Goal: Transaction & Acquisition: Purchase product/service

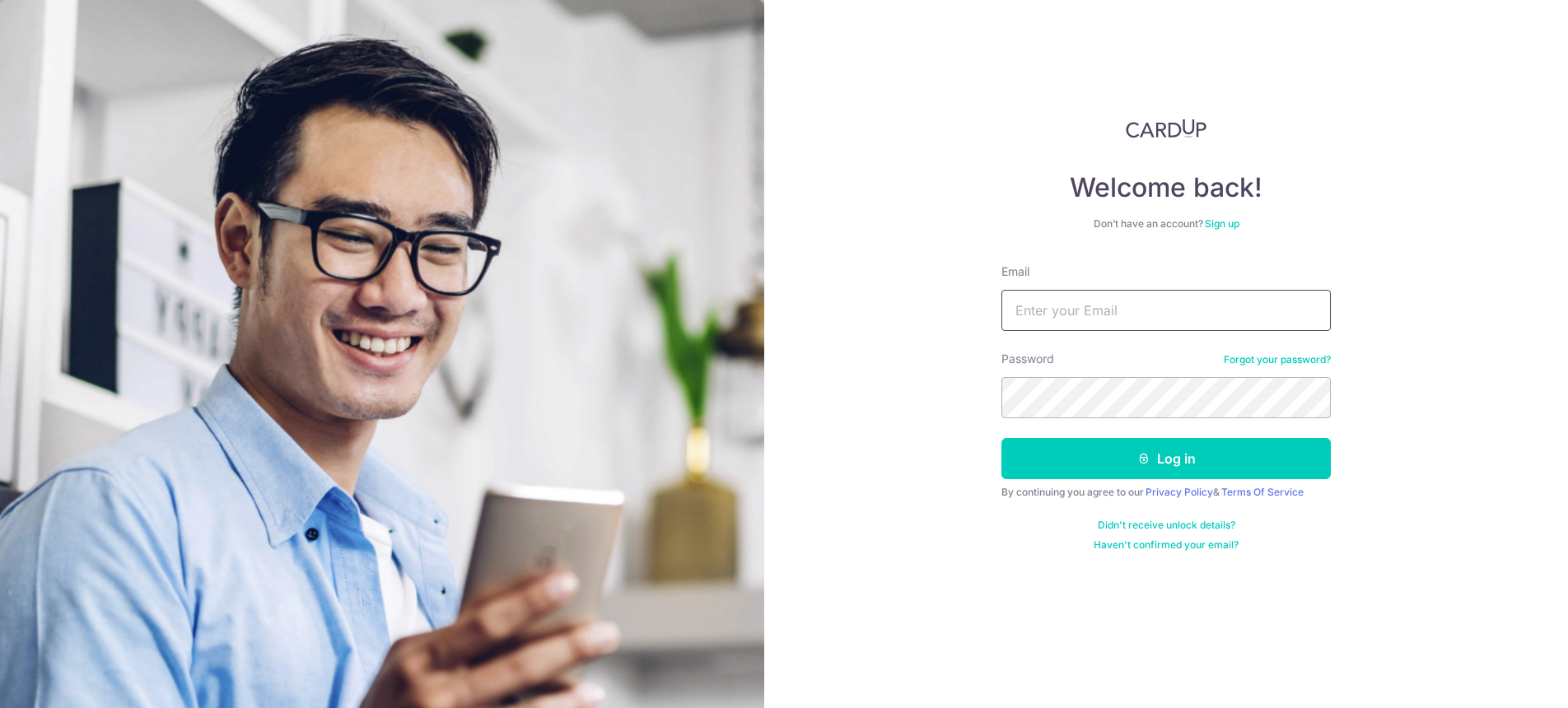
click at [1138, 302] on input "Email" at bounding box center [1166, 310] width 329 height 42
type input "[EMAIL_ADDRESS][DOMAIN_NAME]"
click at [1002, 438] on button "Log in" at bounding box center [1166, 459] width 329 height 42
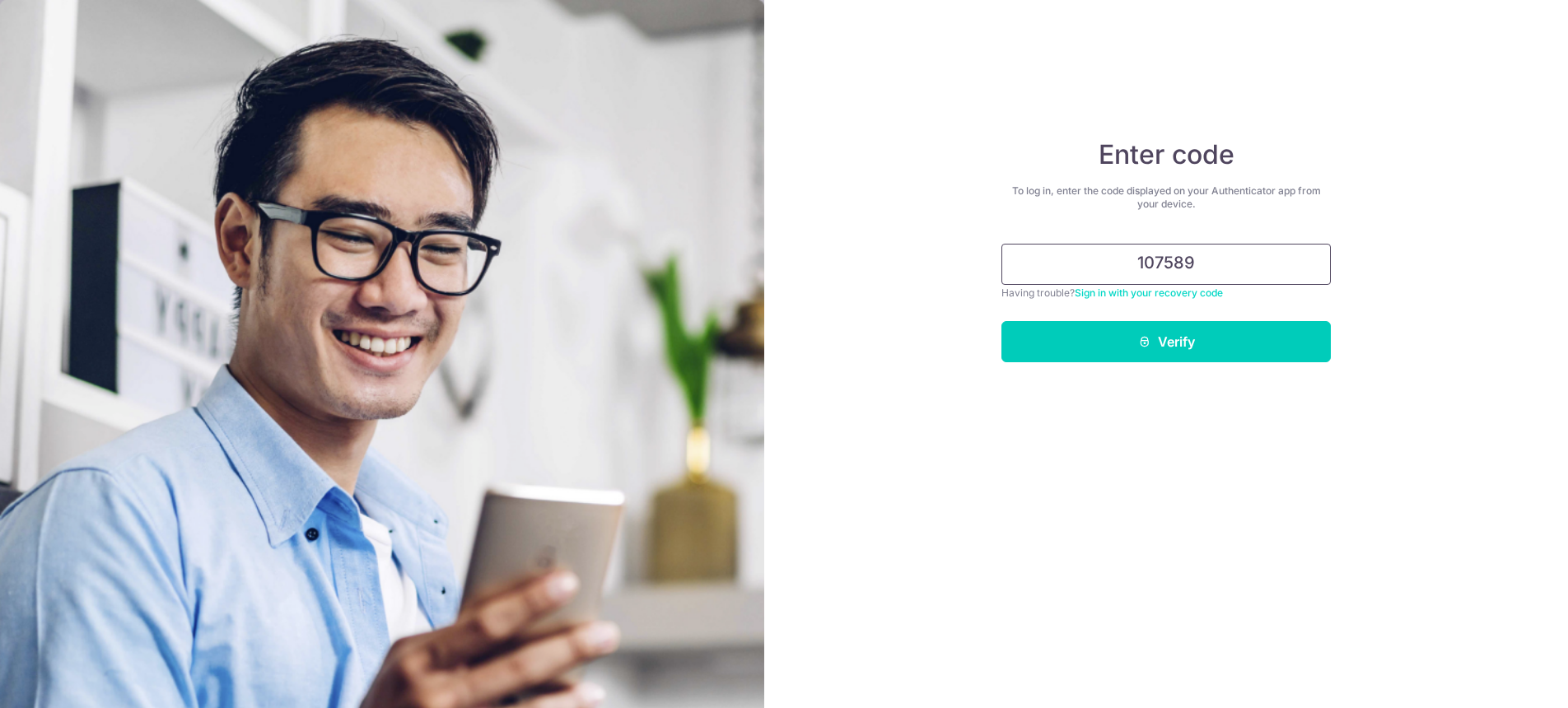
type input "107589"
click at [1002, 321] on button "Verify" at bounding box center [1166, 342] width 329 height 42
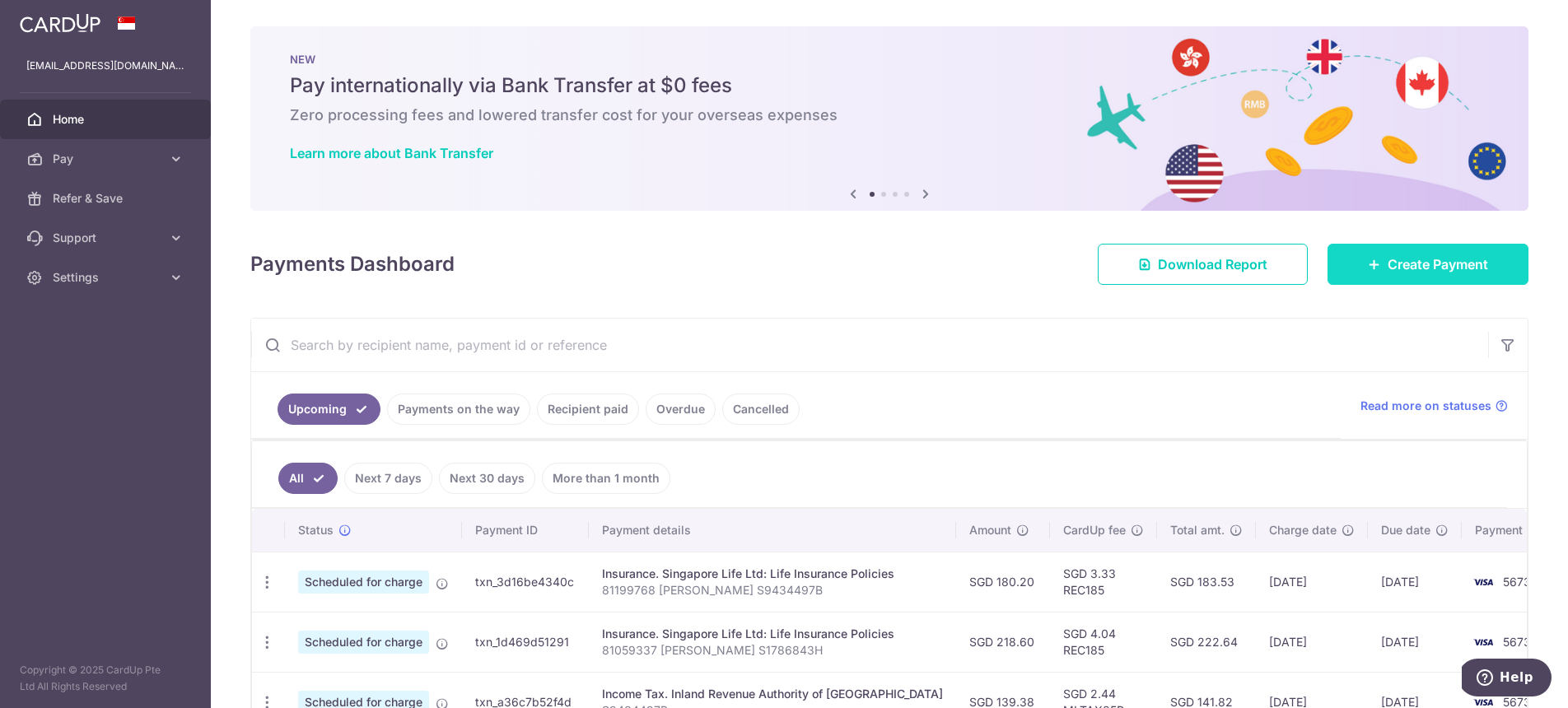
click at [1479, 270] on span "Create Payment" at bounding box center [1437, 265] width 100 height 20
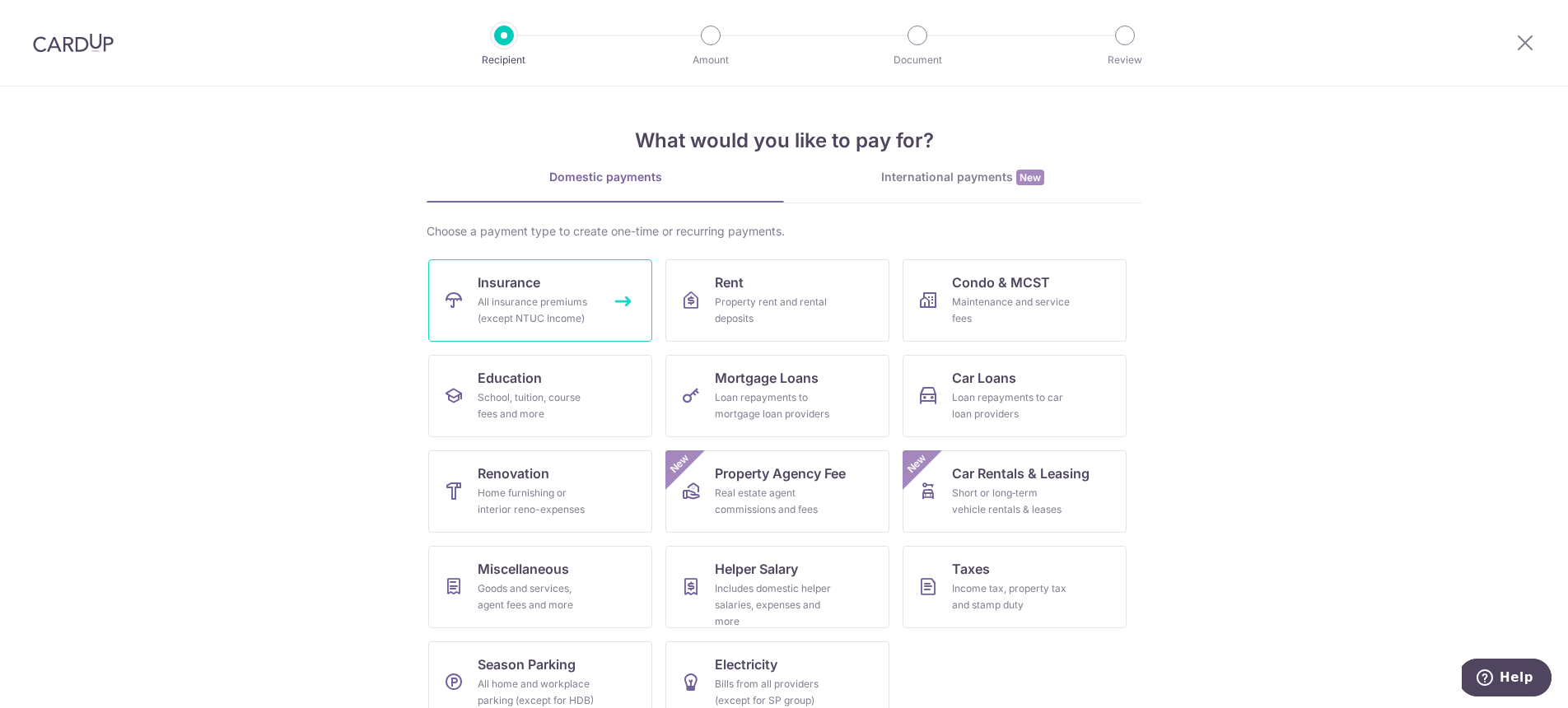
drag, startPoint x: 461, startPoint y: 298, endPoint x: 629, endPoint y: 98, distance: 261.2
click at [461, 298] on link "Insurance All insurance premiums (except NTUC Income)" at bounding box center [541, 300] width 224 height 82
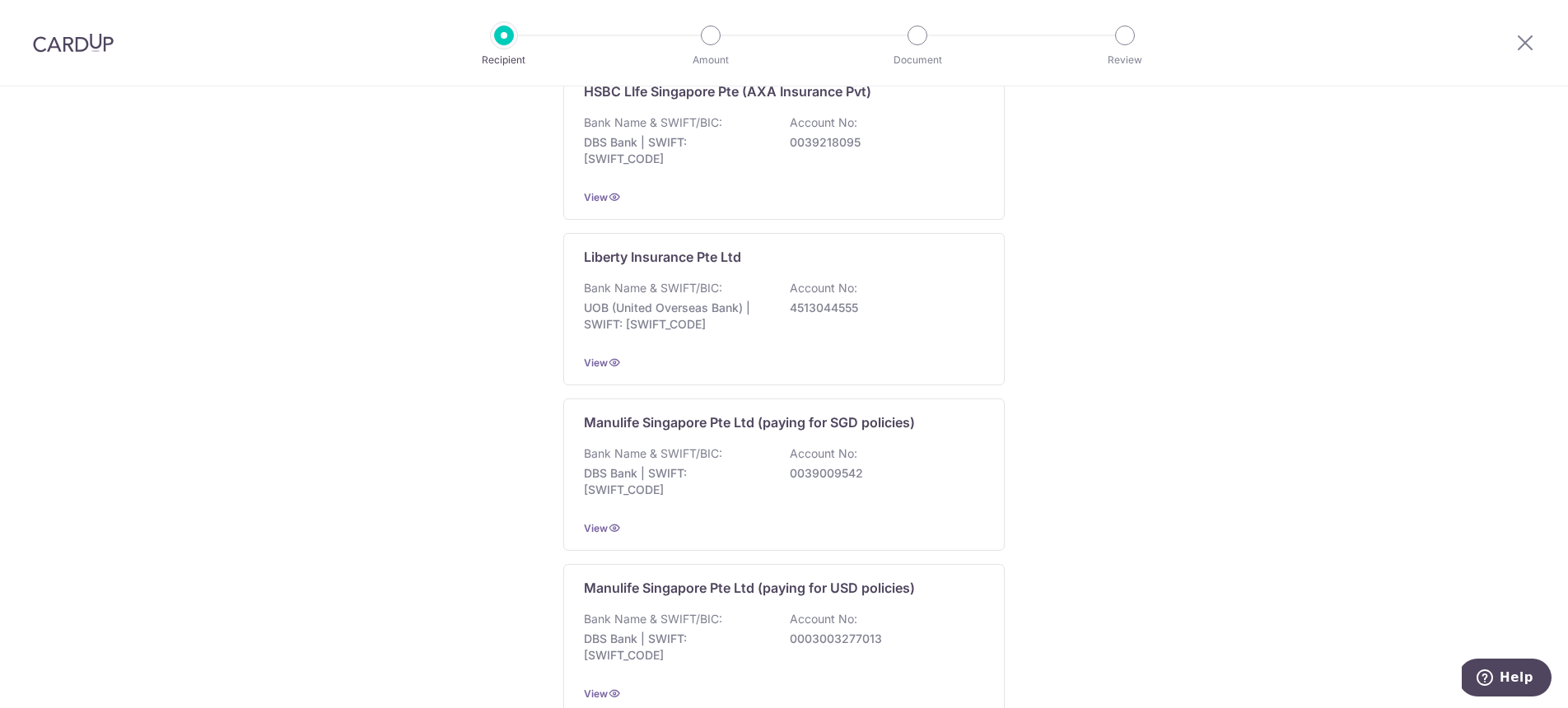
scroll to position [1541, 0]
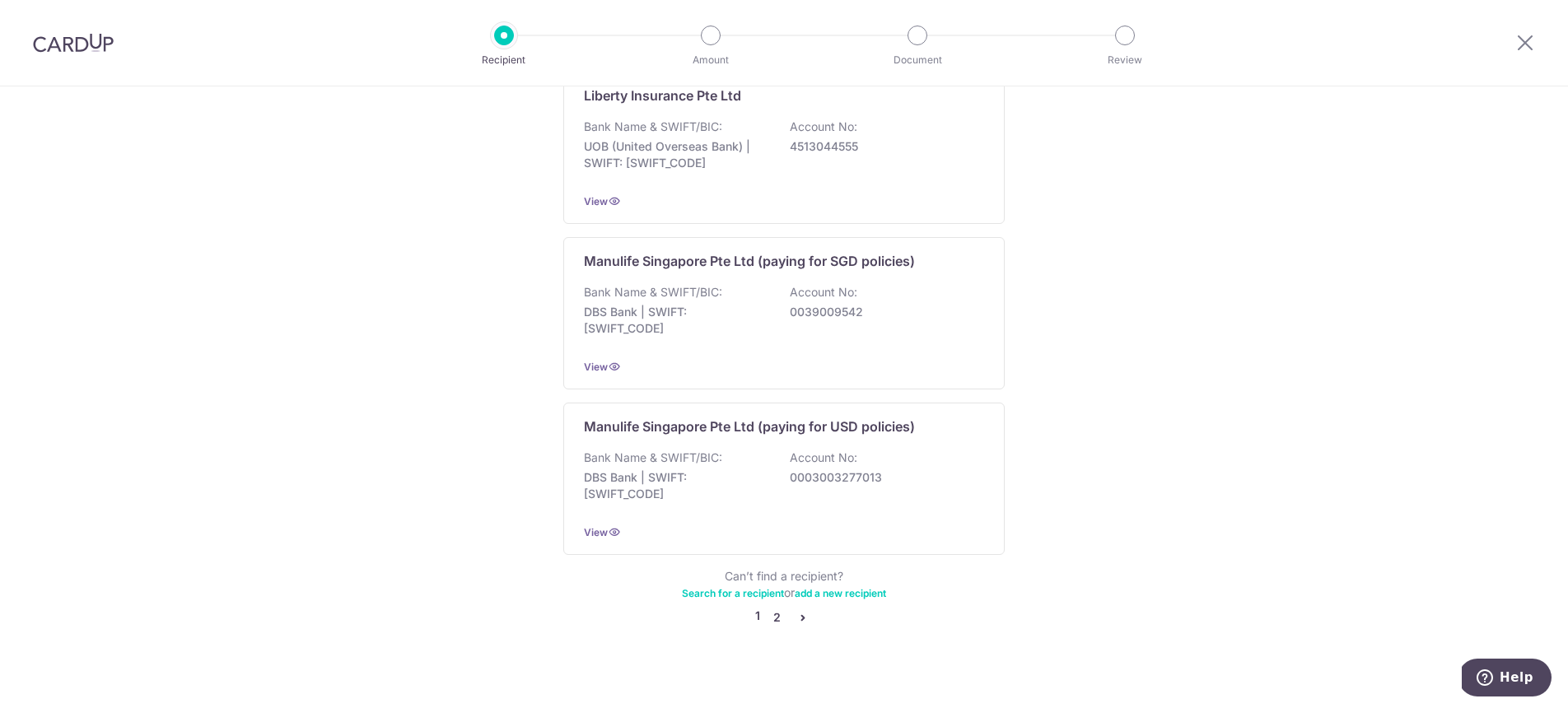
click at [779, 608] on link "2" at bounding box center [777, 618] width 20 height 20
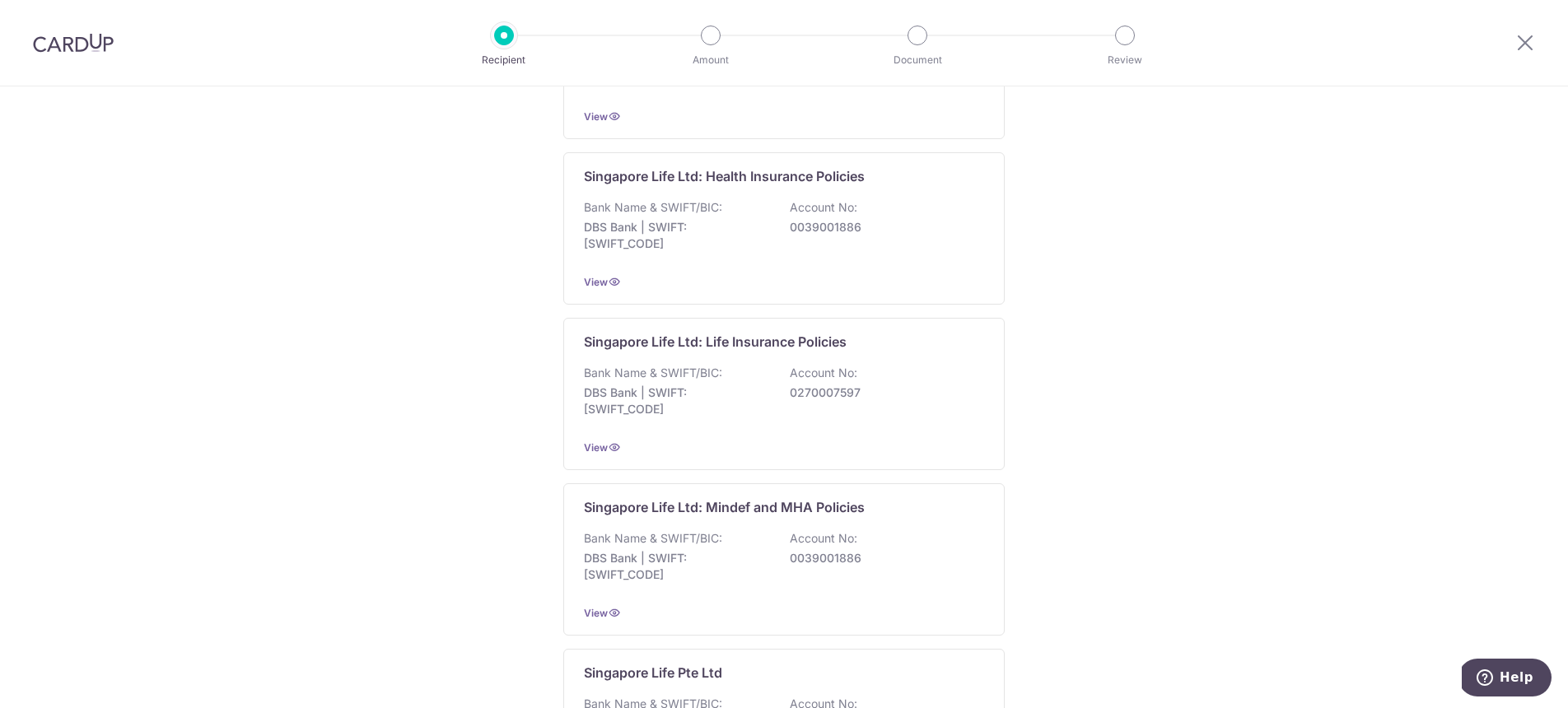
scroll to position [595, 0]
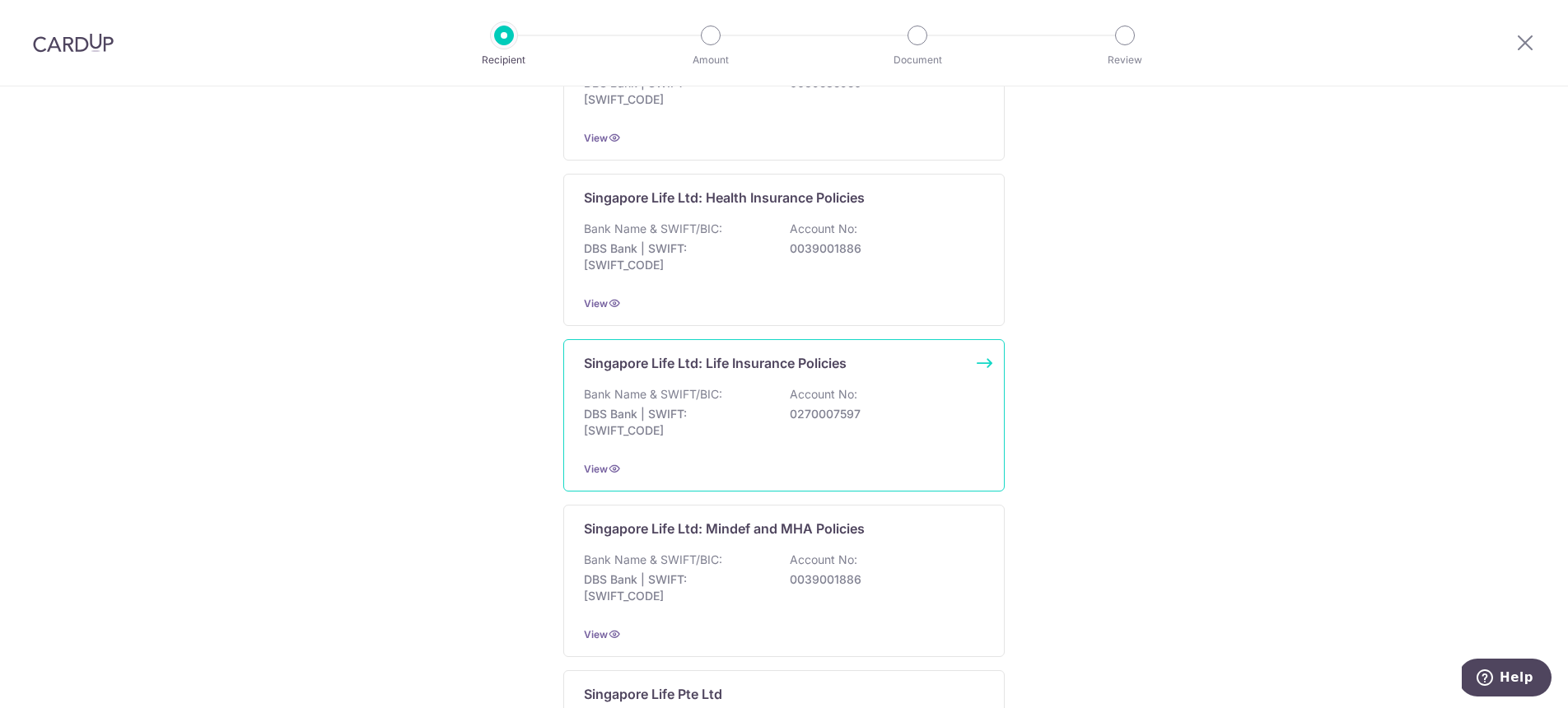
click at [753, 438] on p "DBS Bank | SWIFT: DBSSSGSGXXX" at bounding box center [676, 421] width 184 height 33
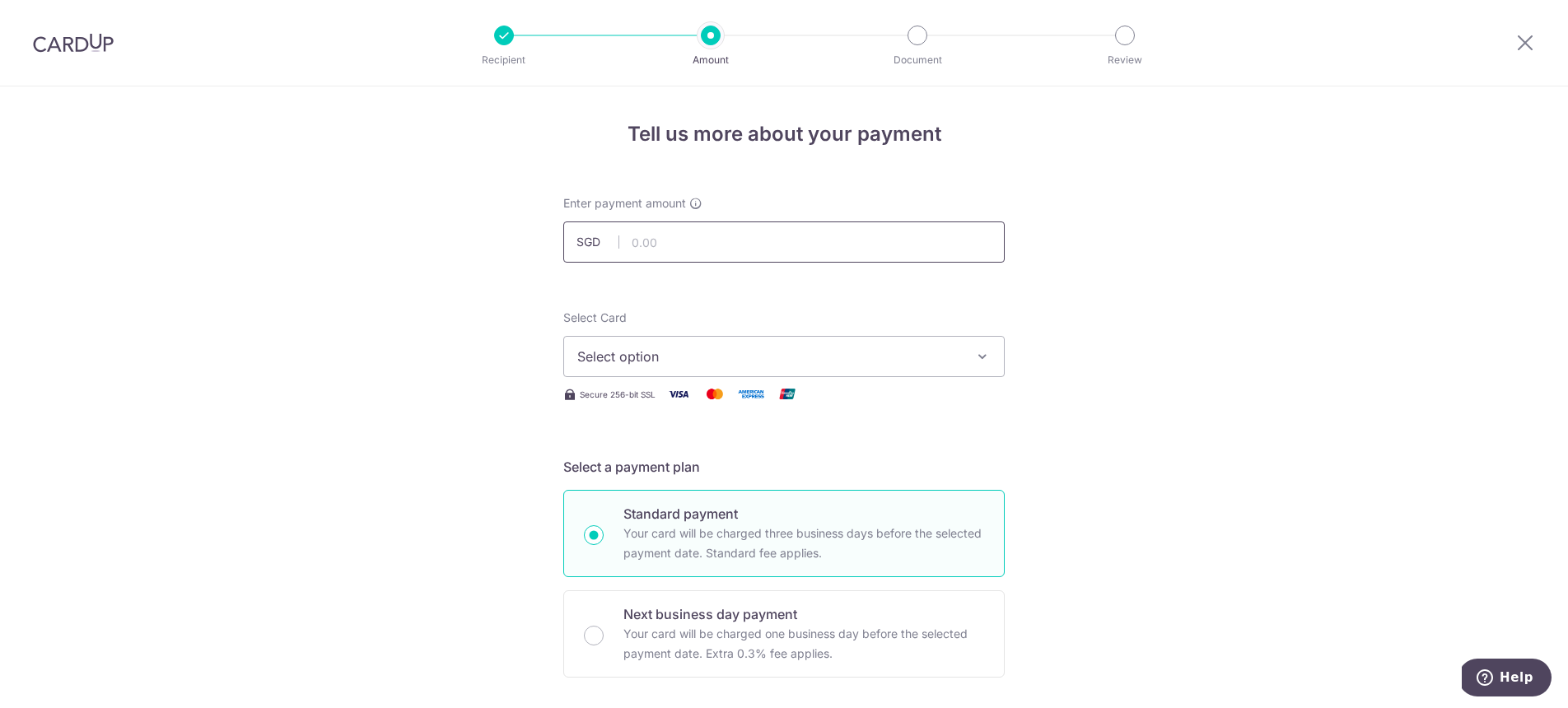
click at [899, 250] on input "text" at bounding box center [784, 242] width 441 height 42
type input "901.00"
click at [881, 338] on button "Select option" at bounding box center [784, 357] width 441 height 42
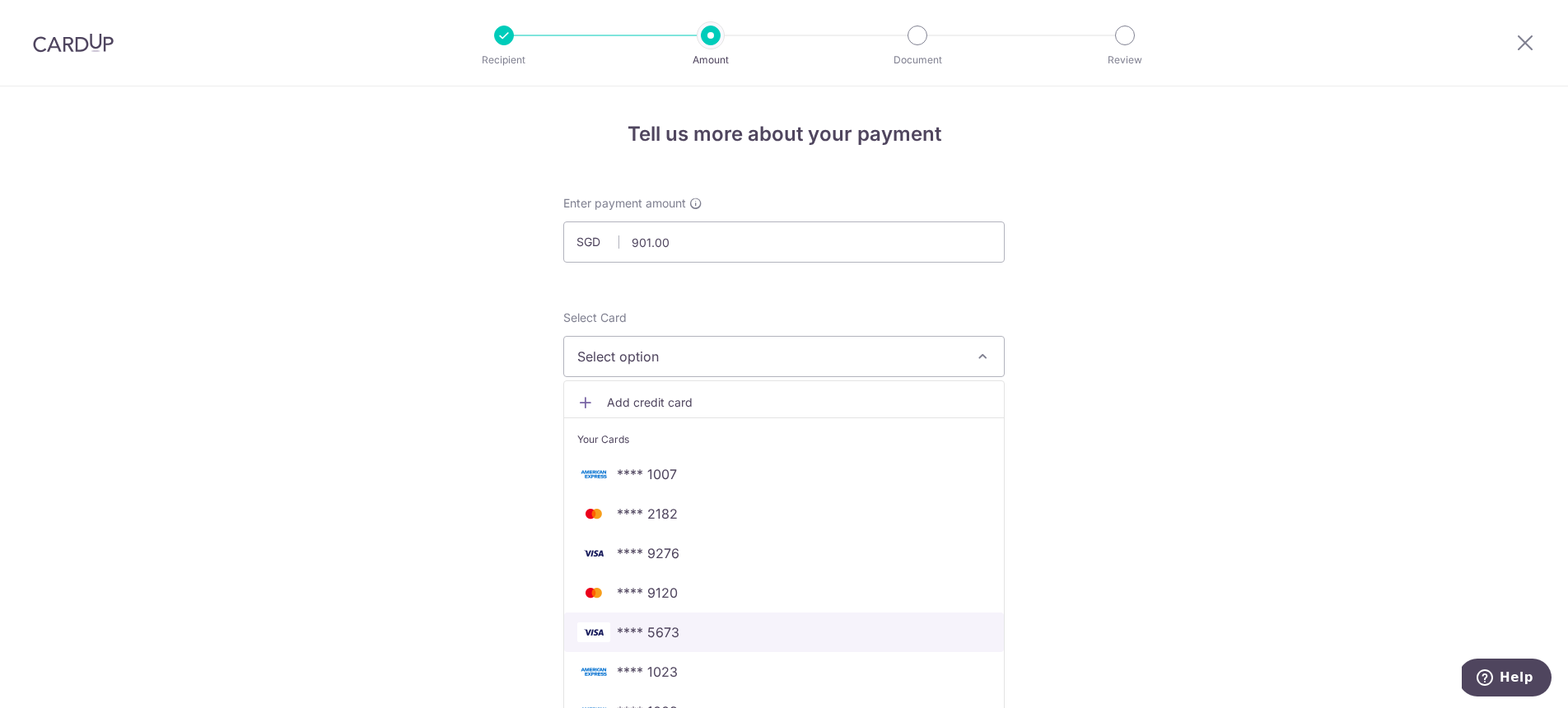
click at [696, 629] on span "**** 5673" at bounding box center [784, 633] width 414 height 20
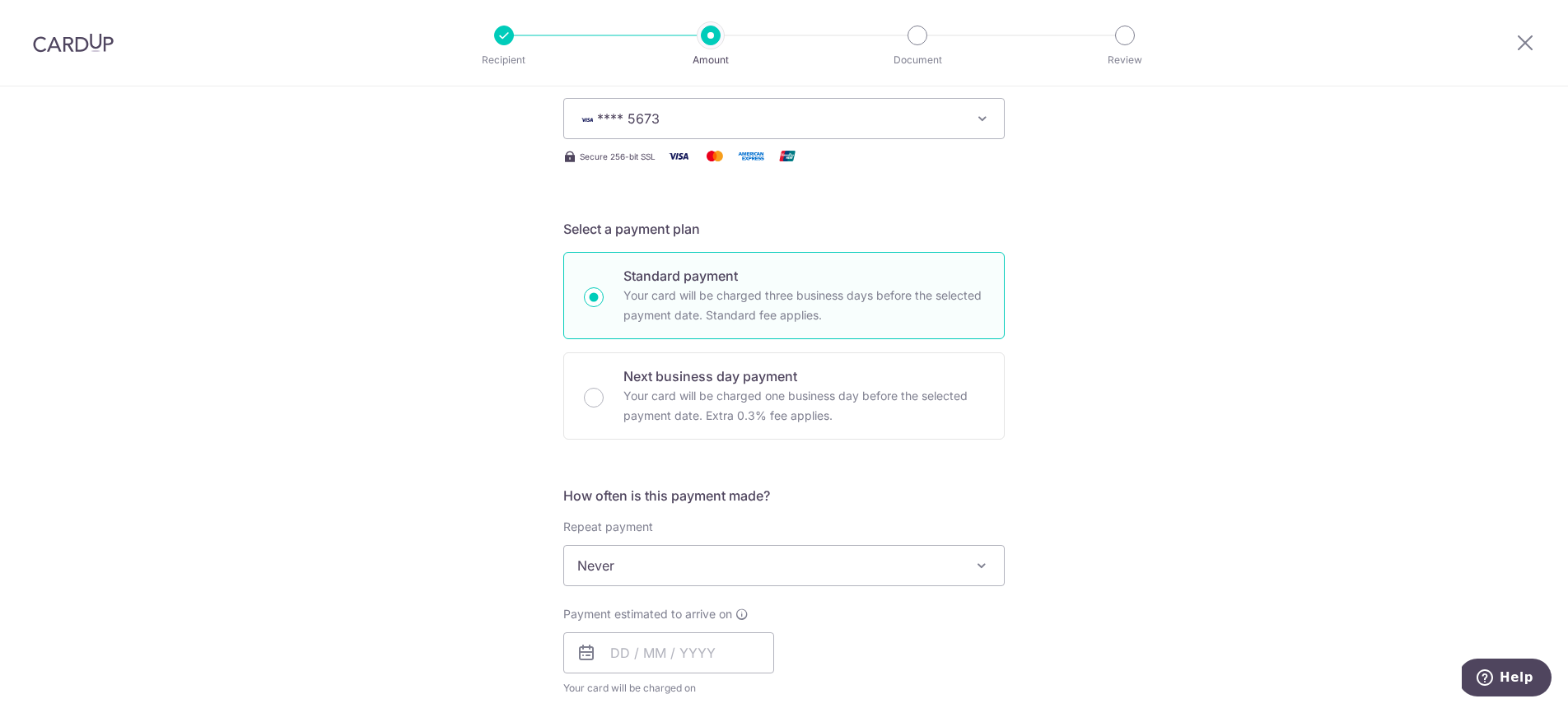
scroll to position [260, 0]
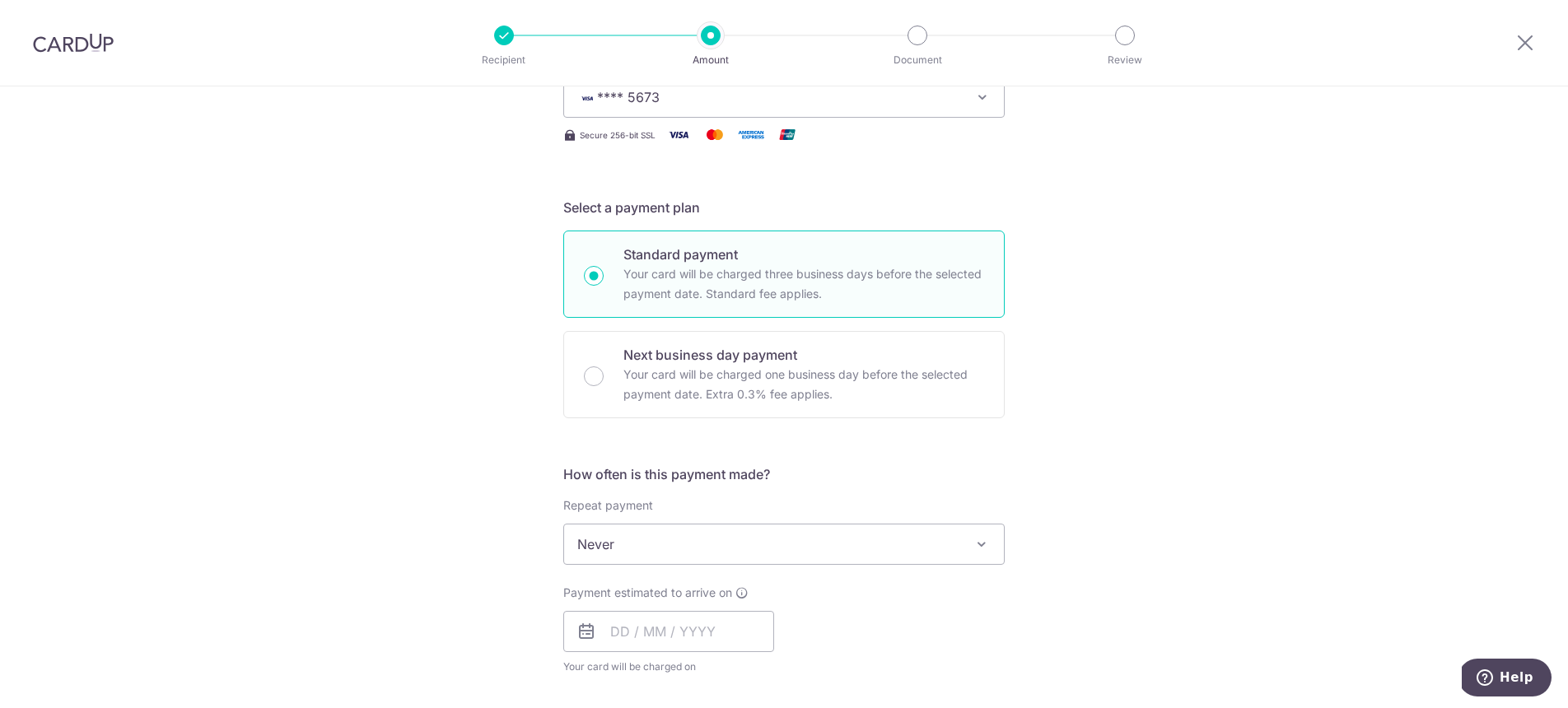
click at [629, 546] on span "Never" at bounding box center [784, 544] width 439 height 40
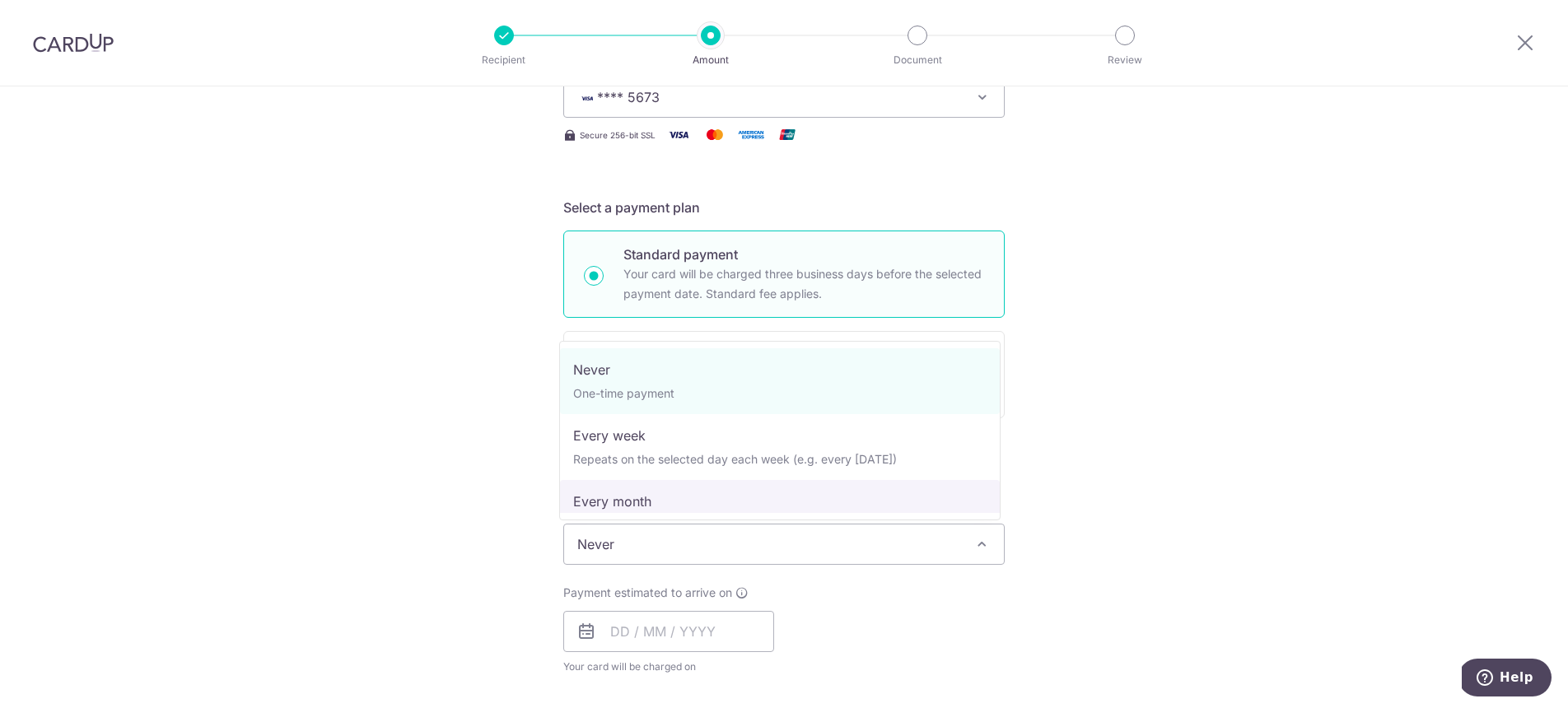
select select "3"
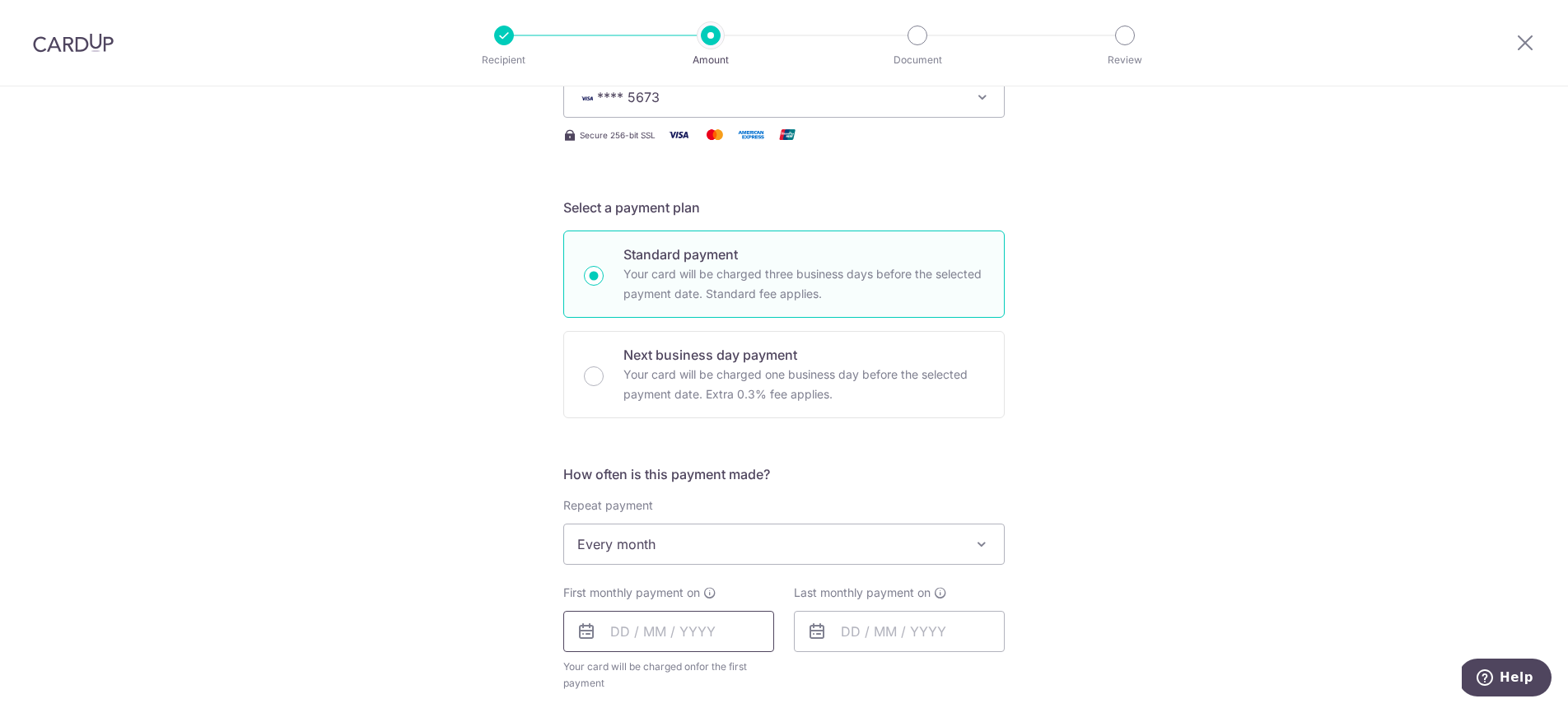
scroll to position [338, 0]
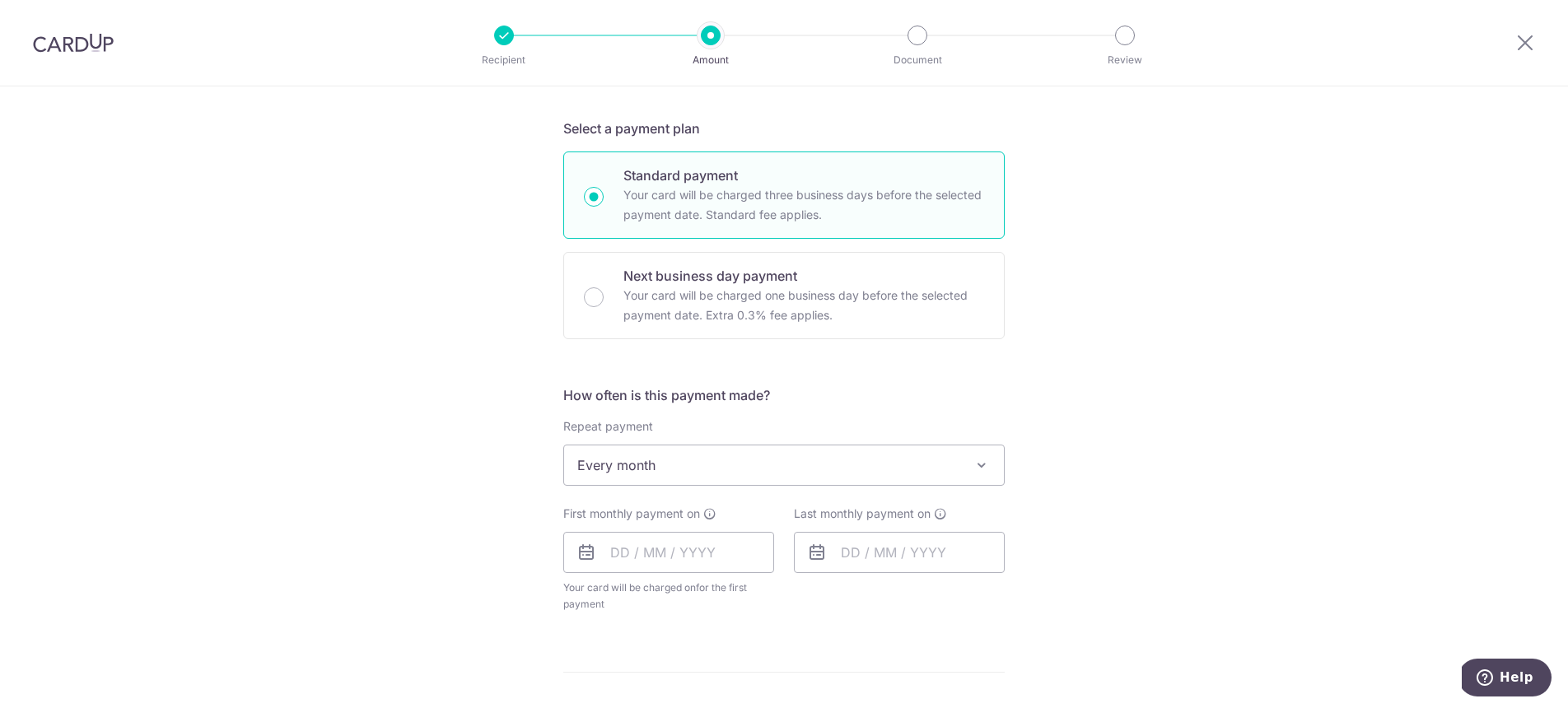
click at [590, 560] on icon at bounding box center [586, 552] width 20 height 20
click at [619, 552] on input "text" at bounding box center [668, 552] width 211 height 42
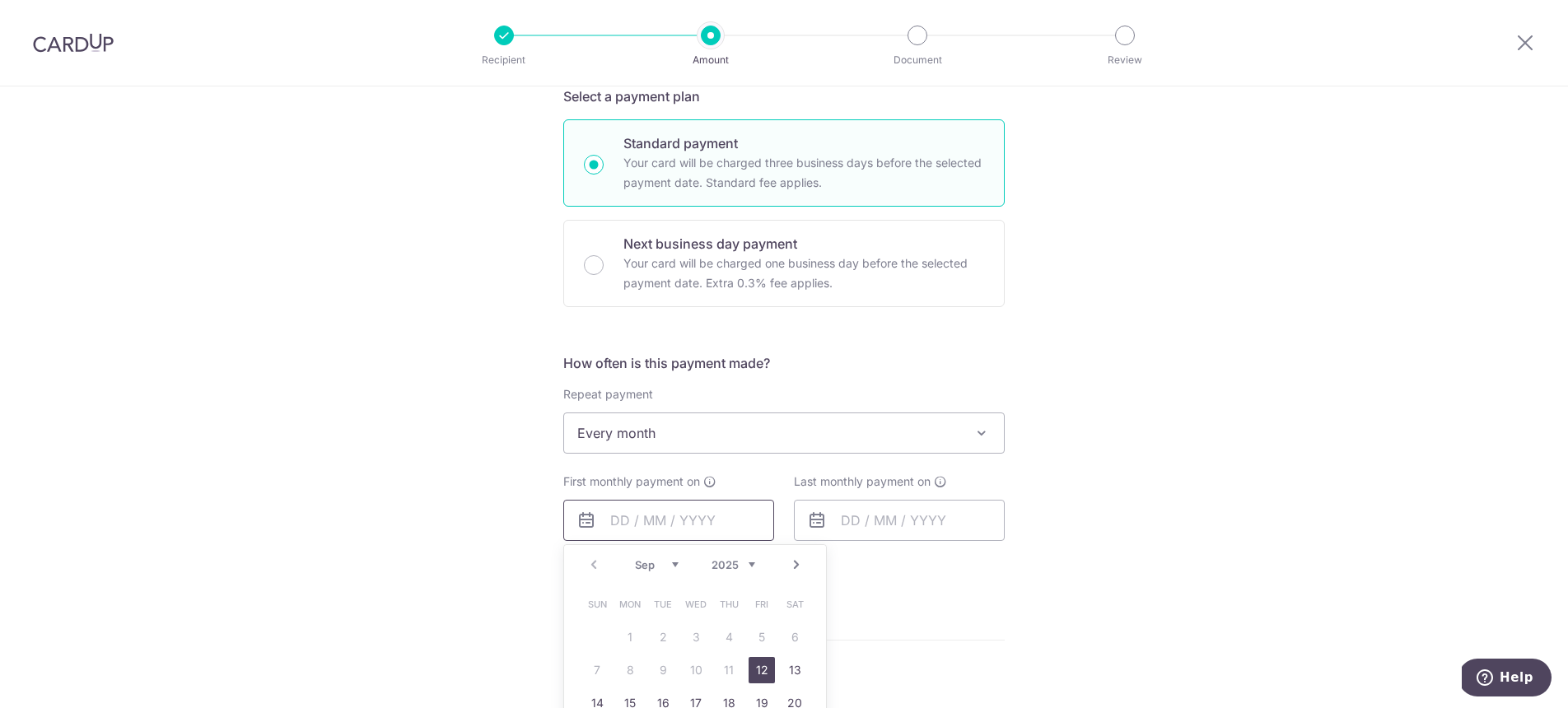
scroll to position [392, 0]
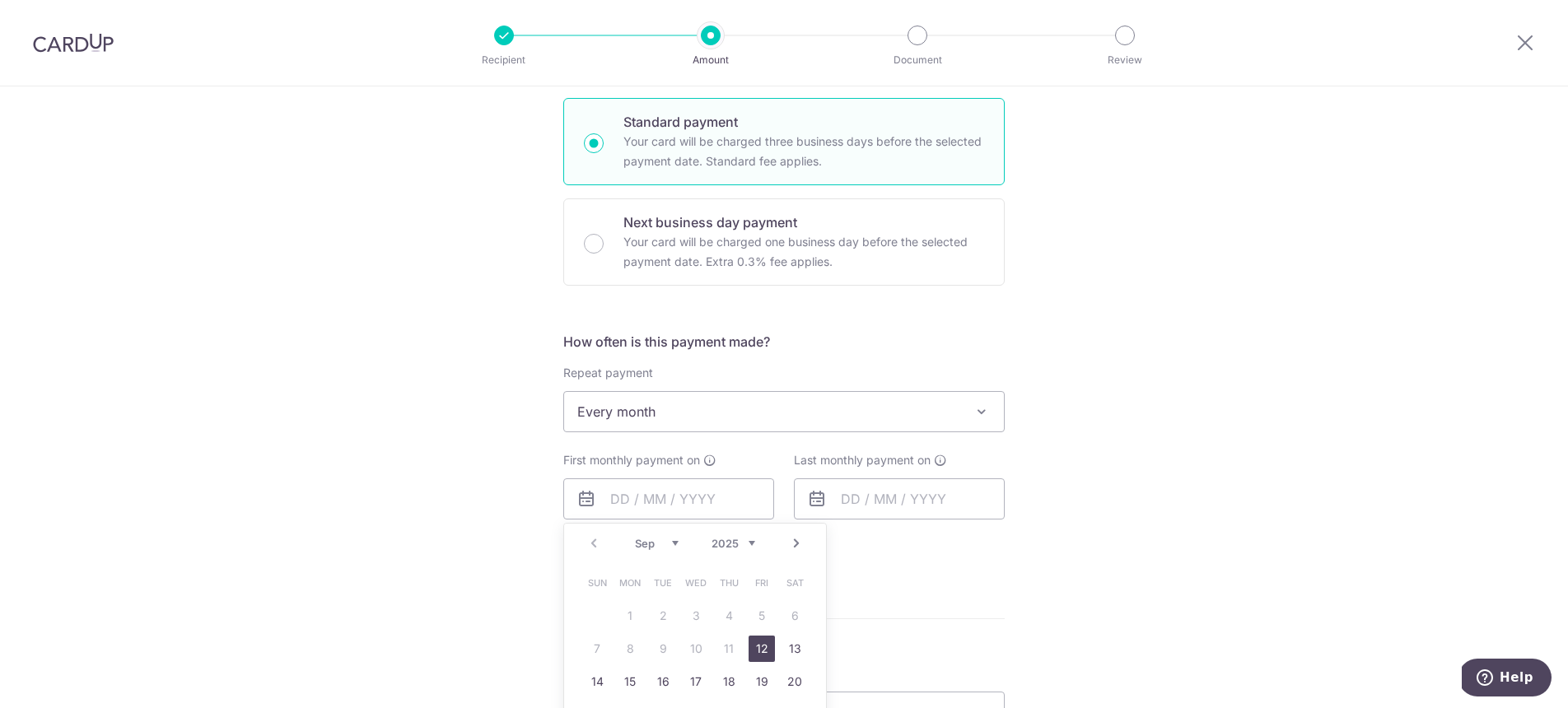
click at [764, 644] on link "12" at bounding box center [762, 649] width 27 height 27
type input "[DATE]"
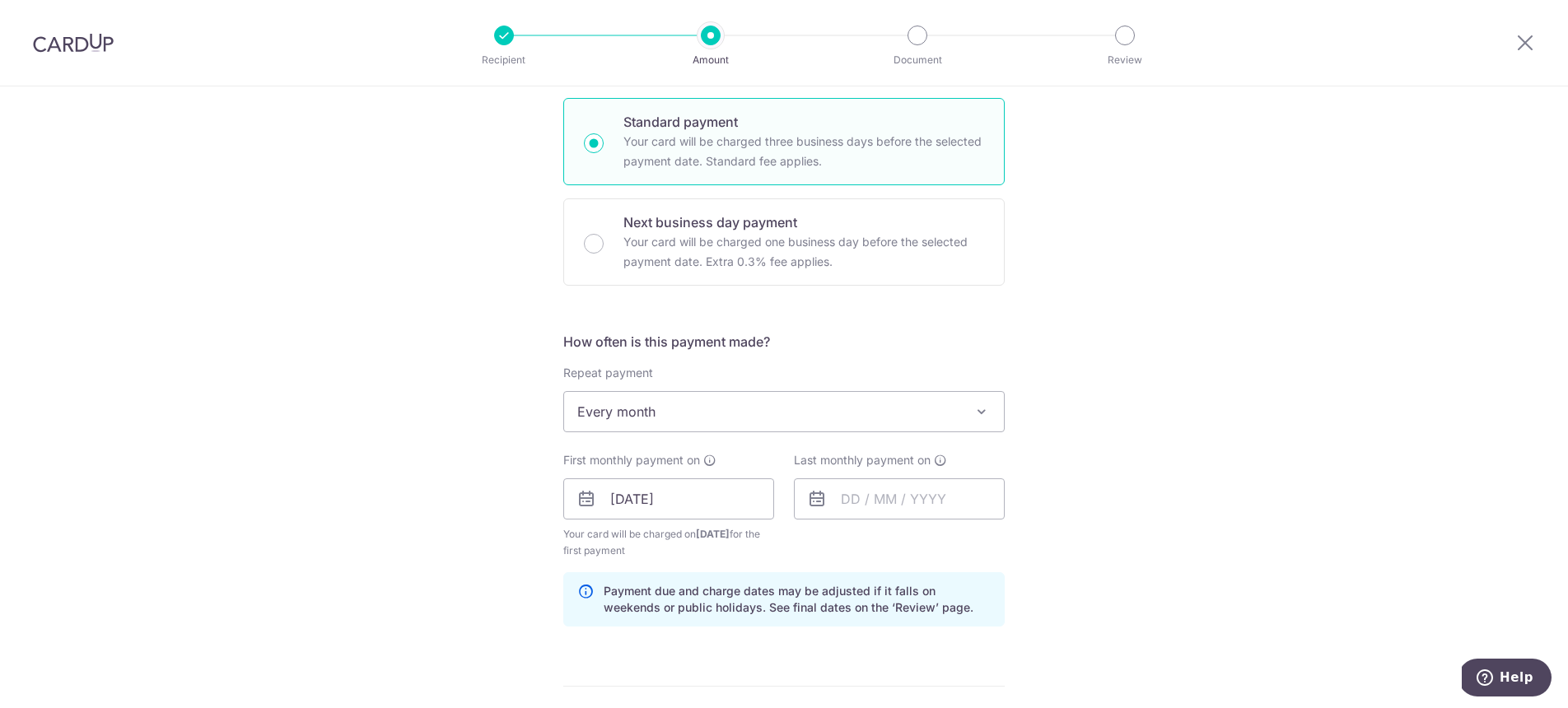
click at [406, 507] on div "Tell us more about your payment Enter payment amount SGD 901.00 901.00 Select C…" at bounding box center [784, 481] width 1568 height 1574
click at [862, 495] on input "text" at bounding box center [900, 499] width 211 height 42
click at [1022, 542] on link "Next" at bounding box center [1027, 543] width 20 height 20
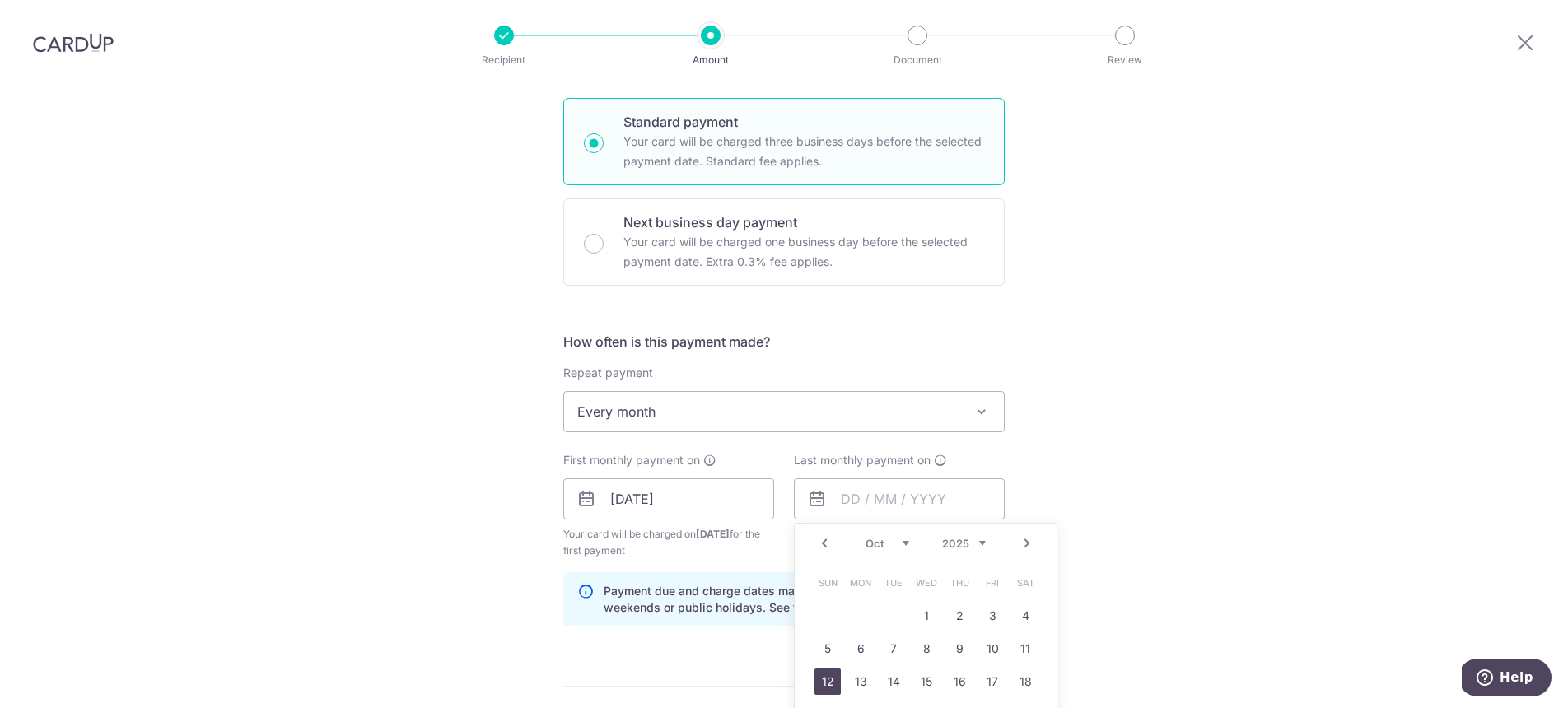
click at [831, 677] on link "12" at bounding box center [827, 681] width 27 height 27
type input "12/10/2025"
click at [448, 527] on div "Tell us more about your payment Enter payment amount SGD 901.00 901.00 Select C…" at bounding box center [784, 481] width 1568 height 1574
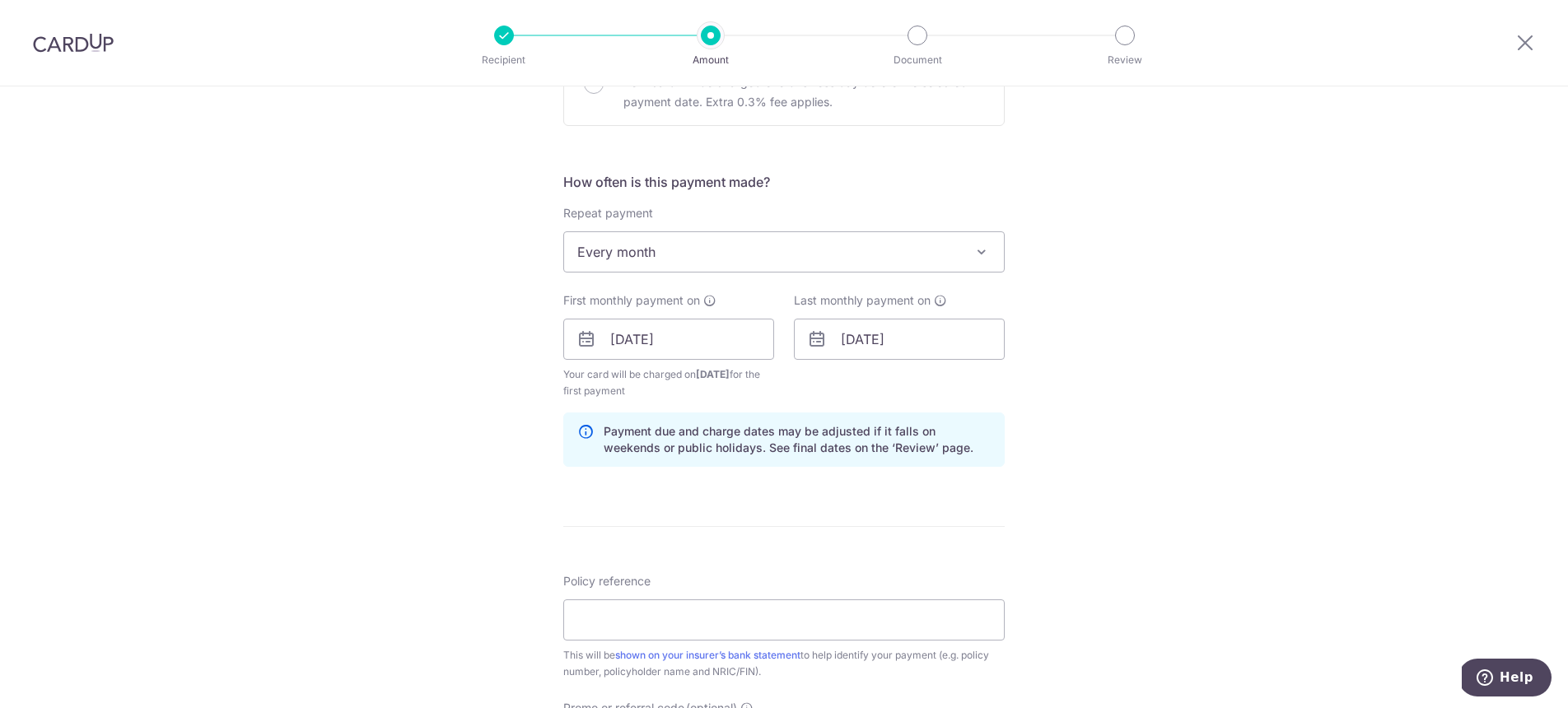
scroll to position [562, 0]
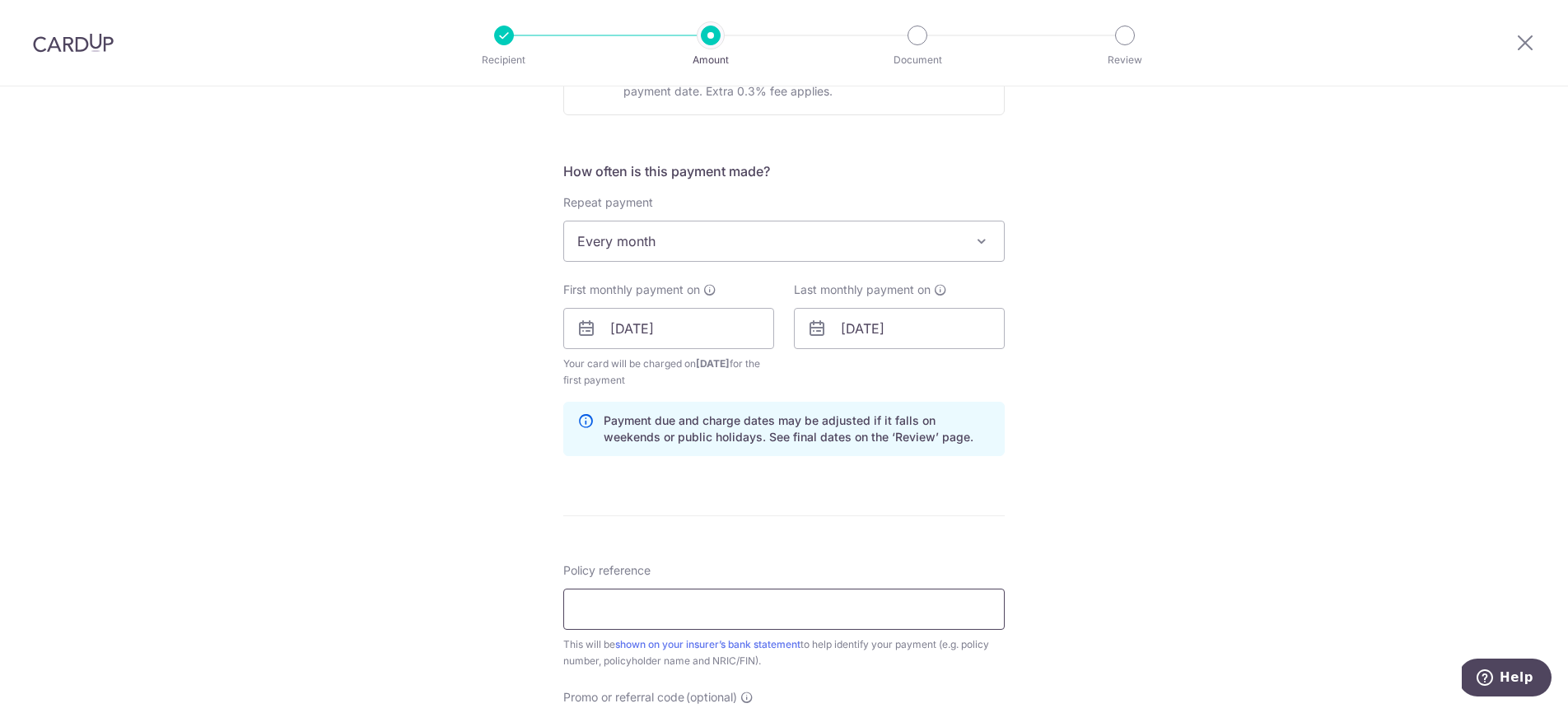
click at [678, 600] on input "Policy reference" at bounding box center [784, 610] width 441 height 42
type input "~"
paste input "81199768"
type input "81199768 ALOYSIUS NG S9434497B"
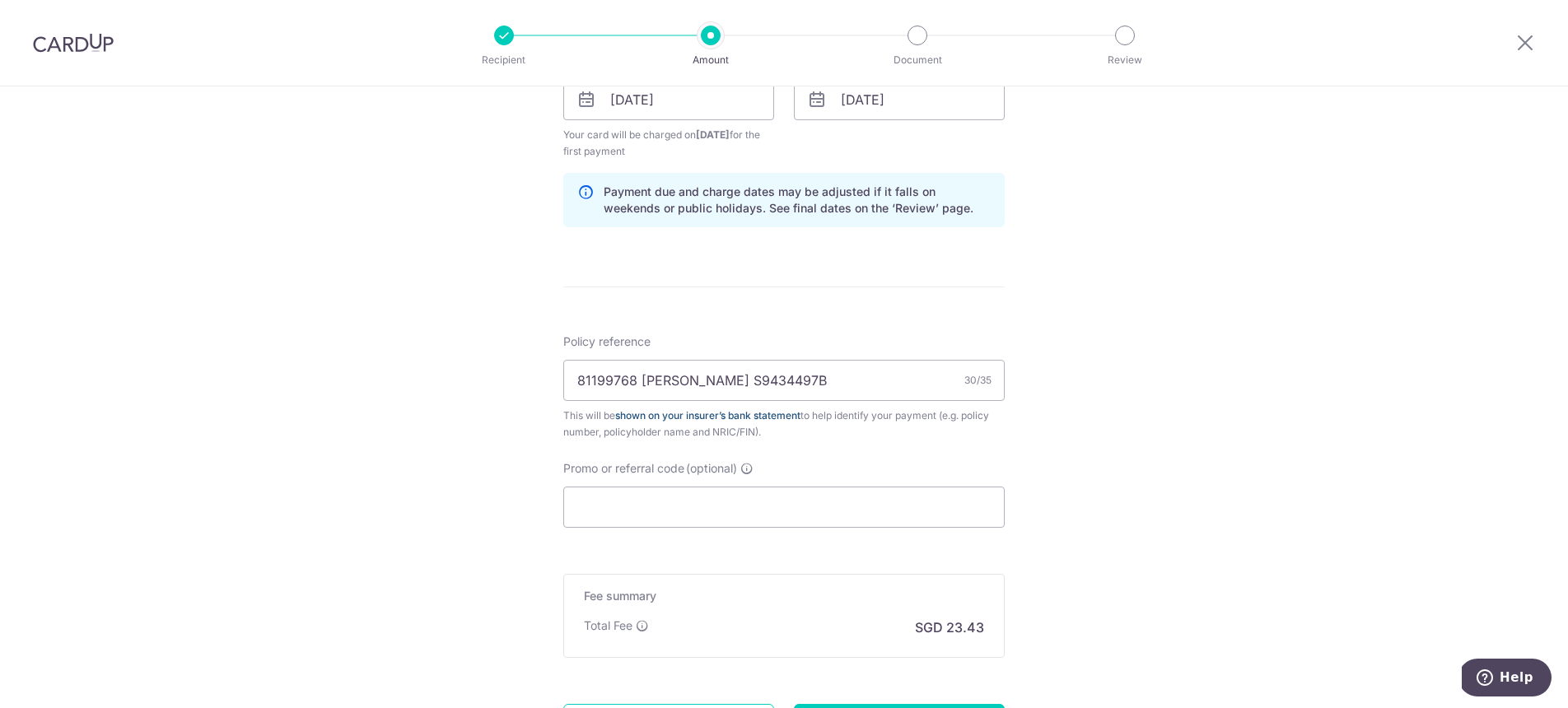
scroll to position [802, 0]
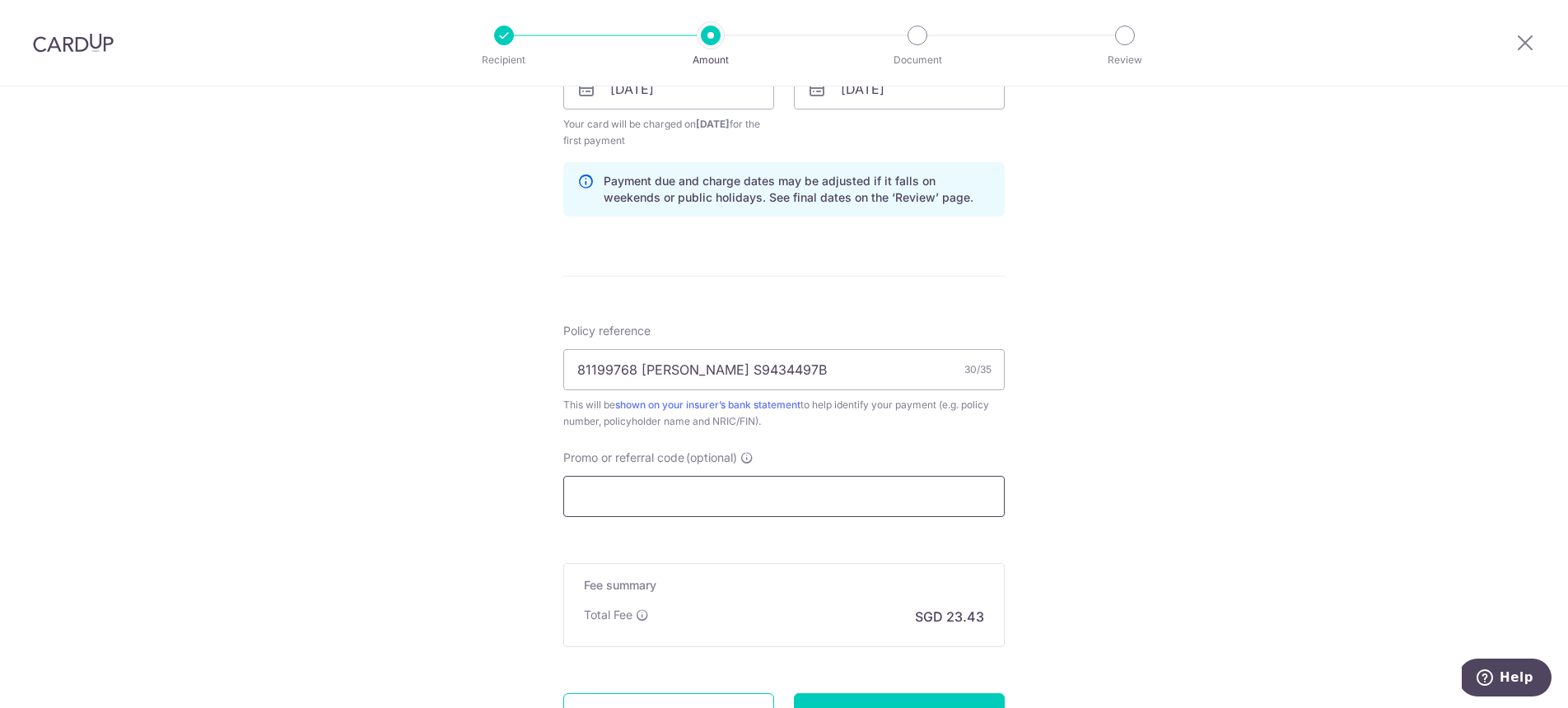
click at [781, 498] on input "Promo or referral code (optional)" at bounding box center [784, 497] width 441 height 42
paste input "REC185"
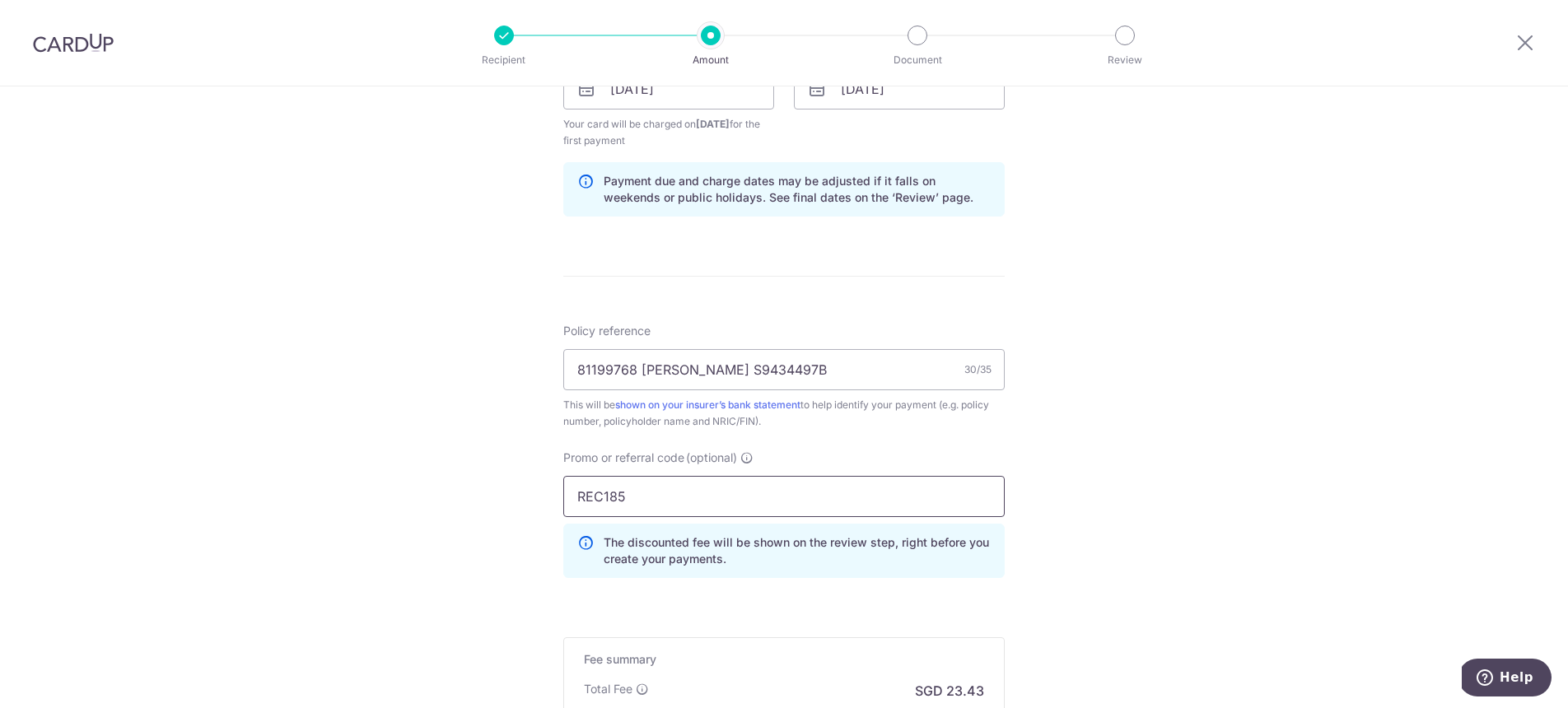
type input "REC185"
click at [330, 475] on div "Tell us more about your payment Enter payment amount SGD 901.00 901.00 Select C…" at bounding box center [784, 108] width 1568 height 1648
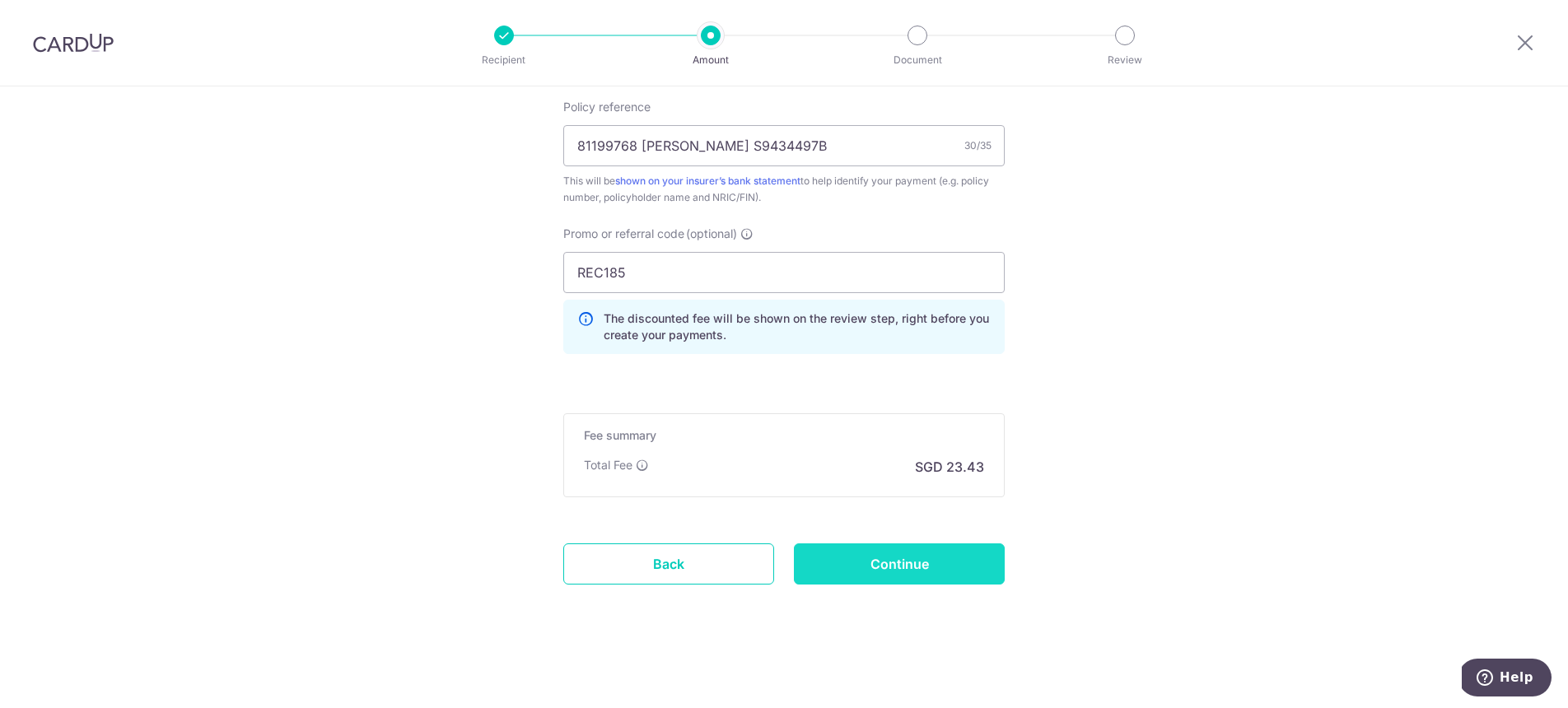
click at [892, 561] on input "Continue" at bounding box center [900, 564] width 211 height 42
type input "Create Schedule"
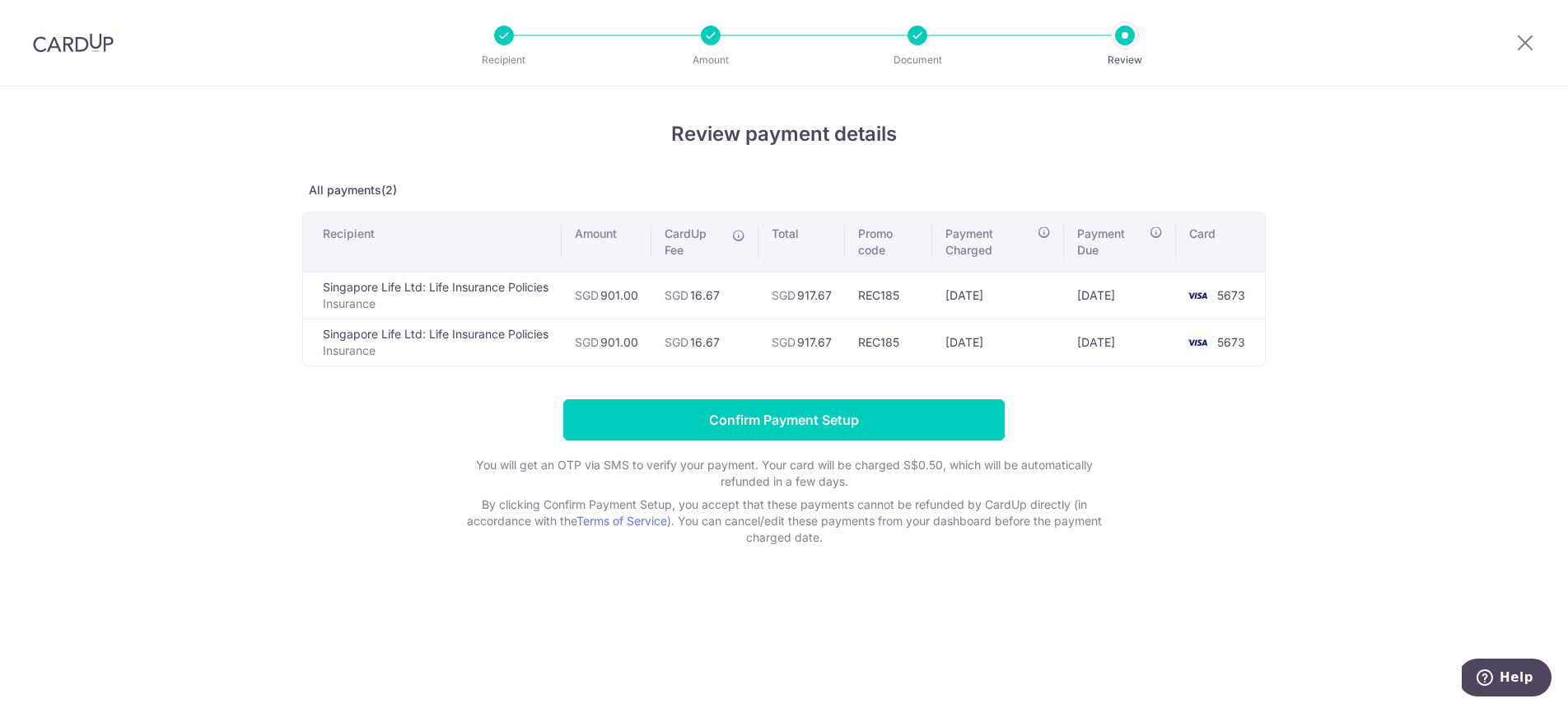
click at [612, 342] on td "SGD 901.00" at bounding box center [606, 341] width 90 height 47
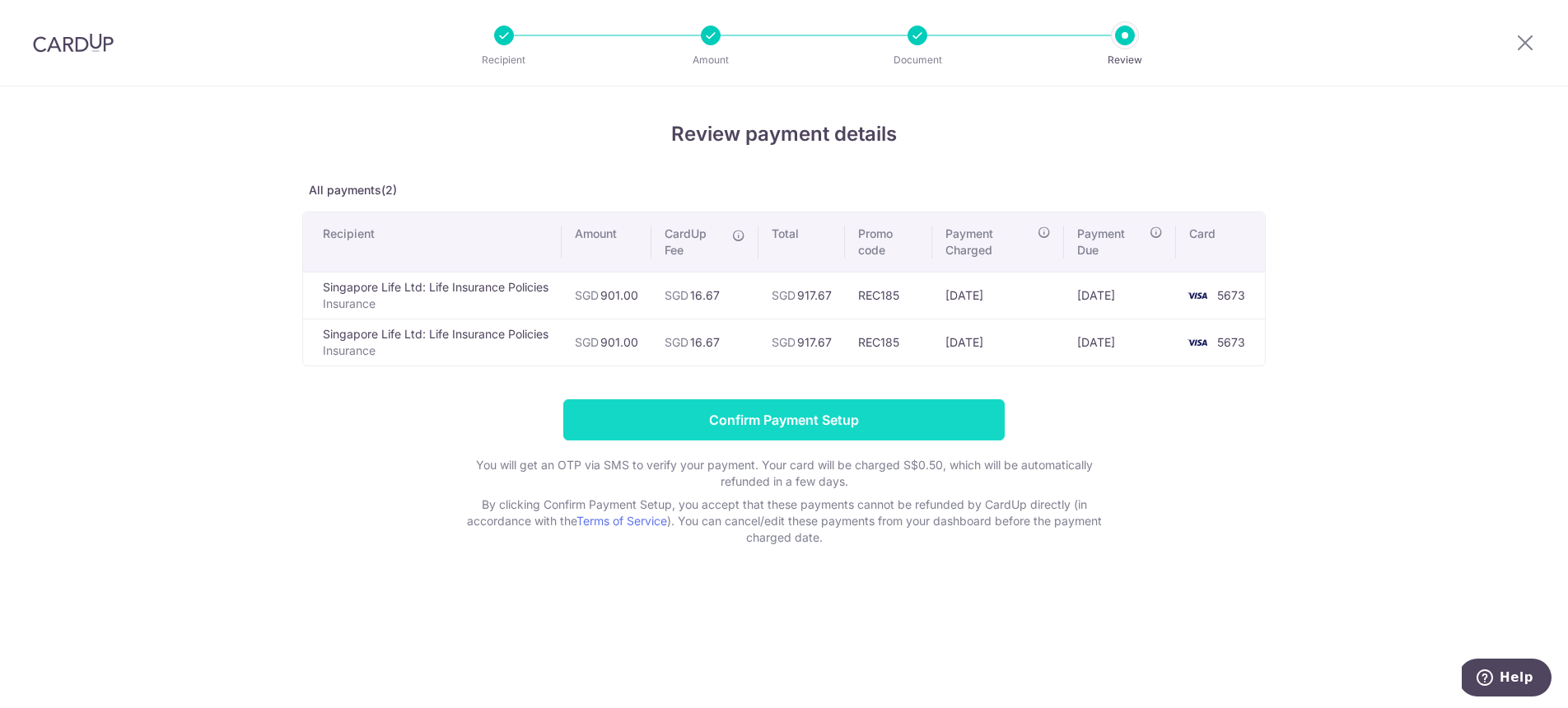
copy td "901.00"
click at [699, 413] on input "Confirm Payment Setup" at bounding box center [784, 420] width 441 height 42
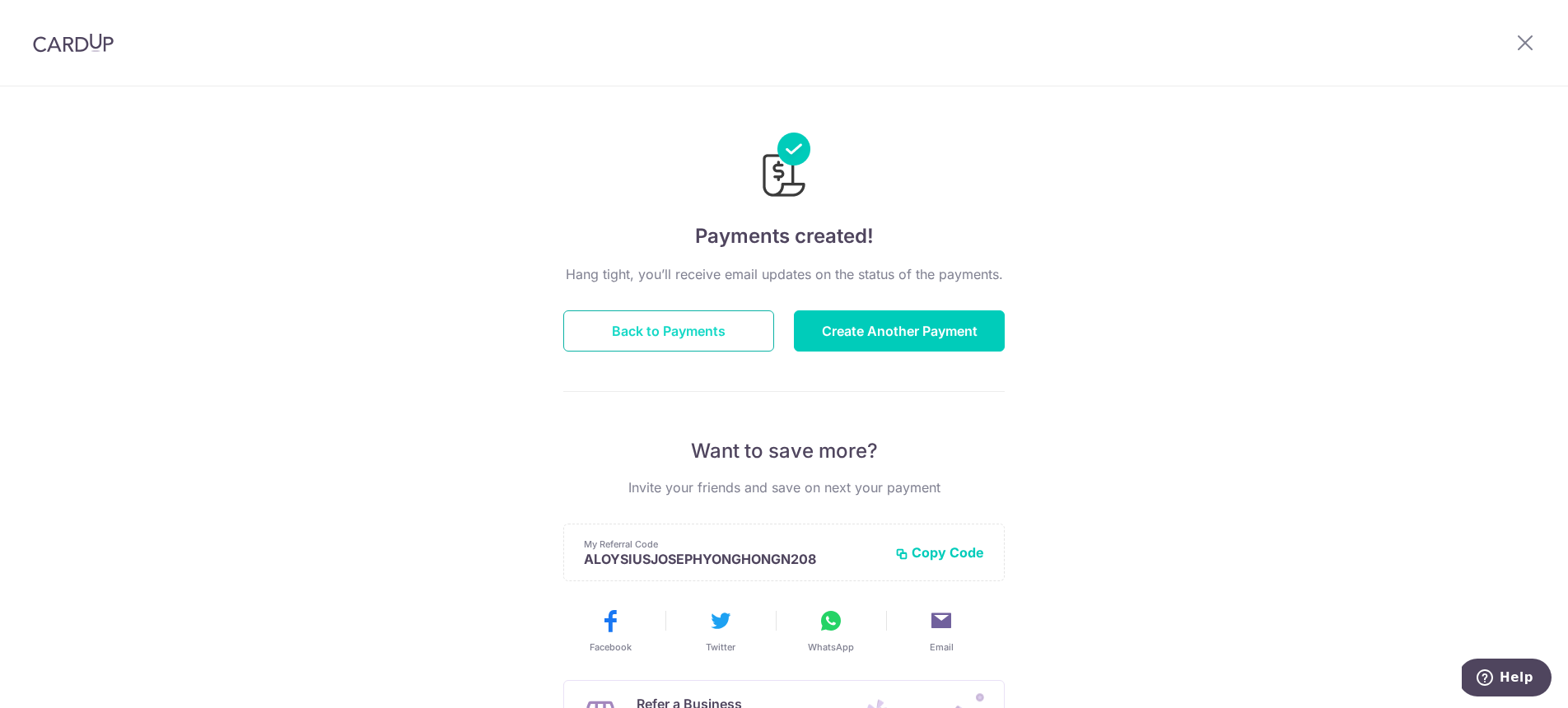
click at [637, 335] on button "Back to Payments" at bounding box center [668, 331] width 211 height 42
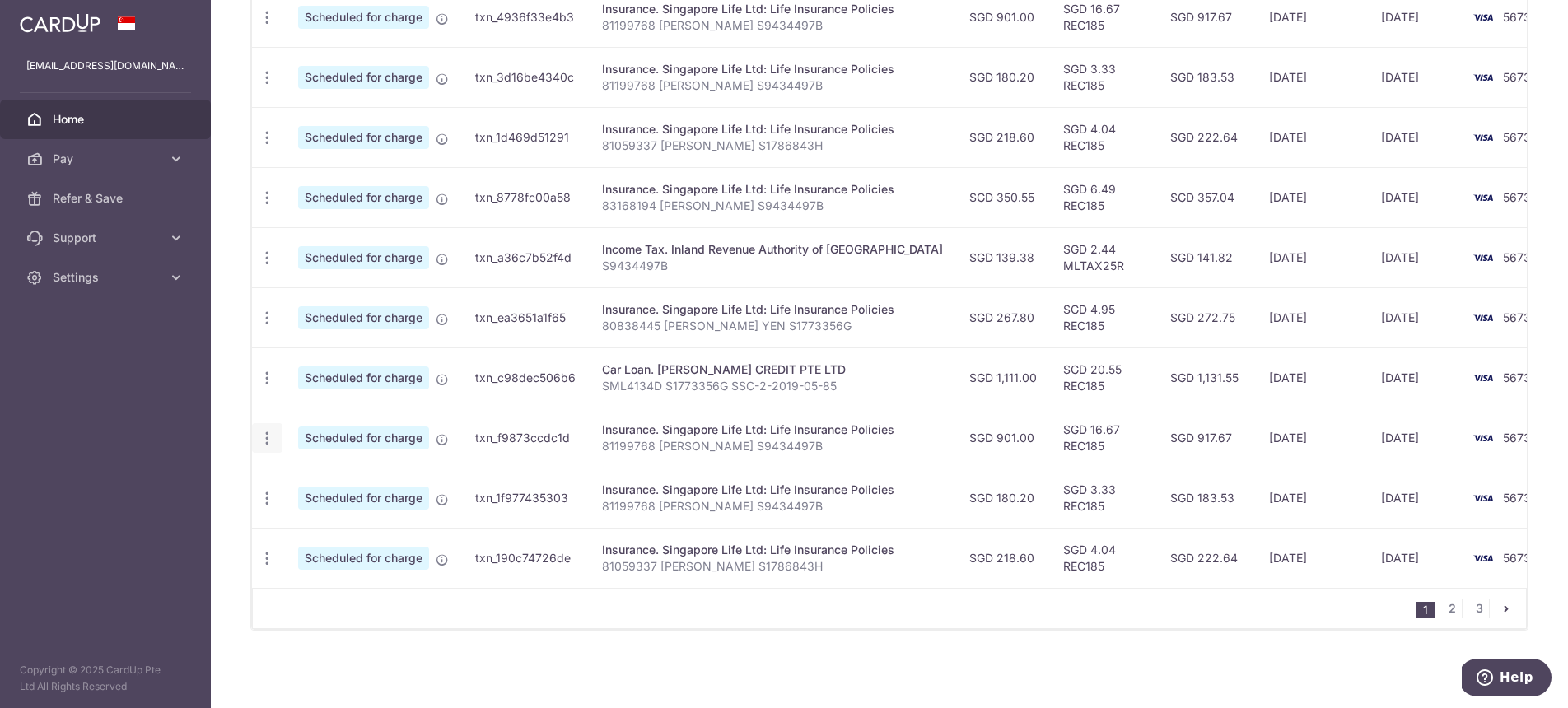
scroll to position [542, 0]
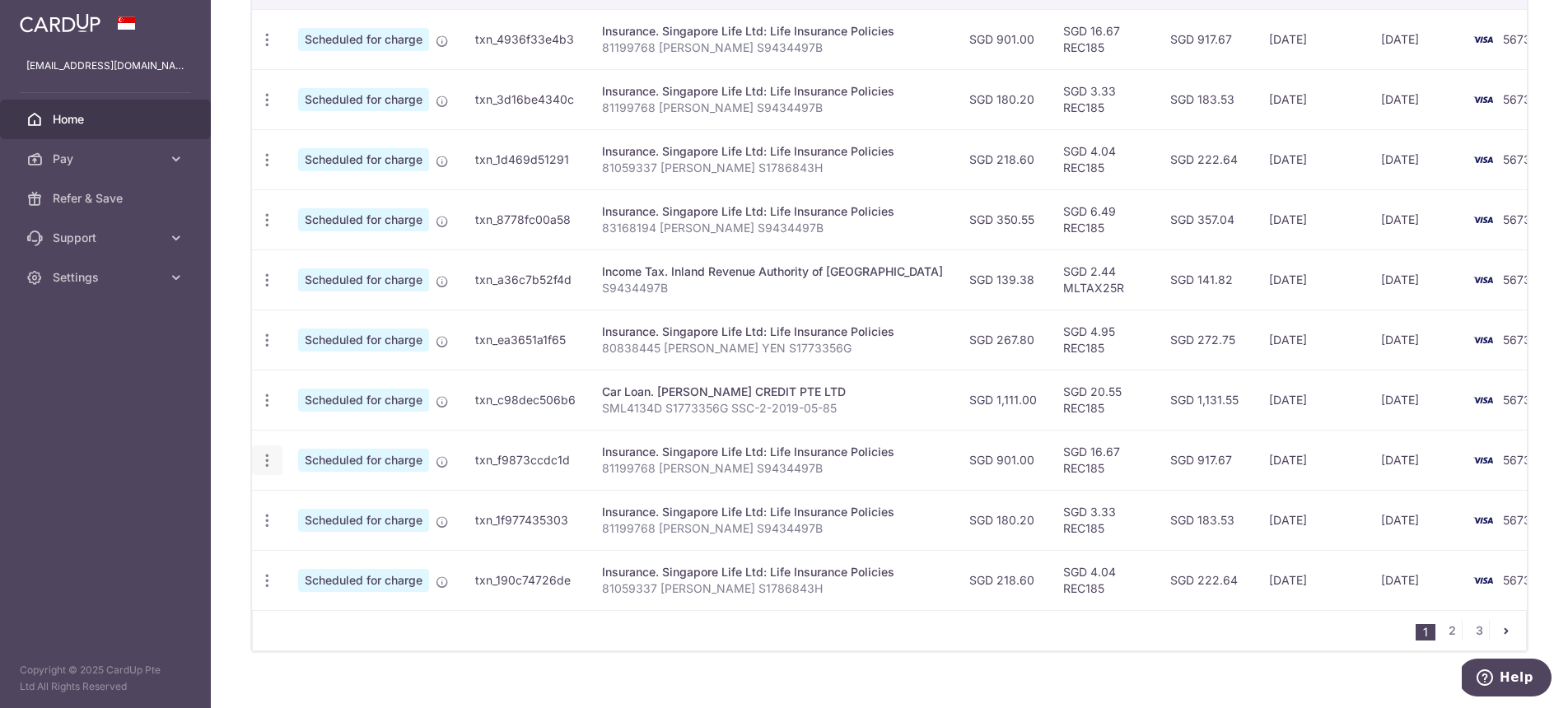
click at [263, 464] on icon "button" at bounding box center [267, 460] width 17 height 17
click at [307, 537] on span "Cancel payment" at bounding box center [354, 546] width 110 height 20
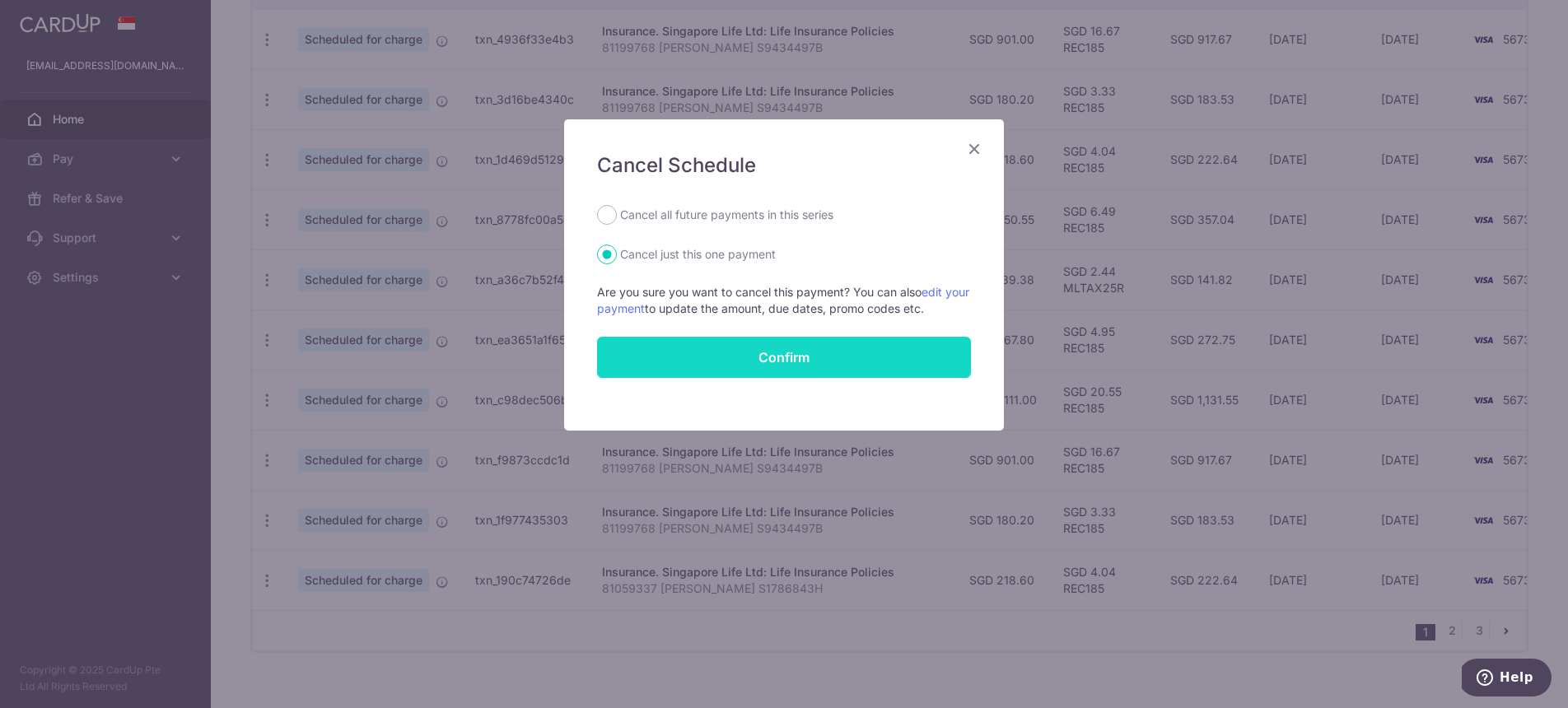
click at [741, 361] on button "Confirm" at bounding box center [784, 358] width 374 height 42
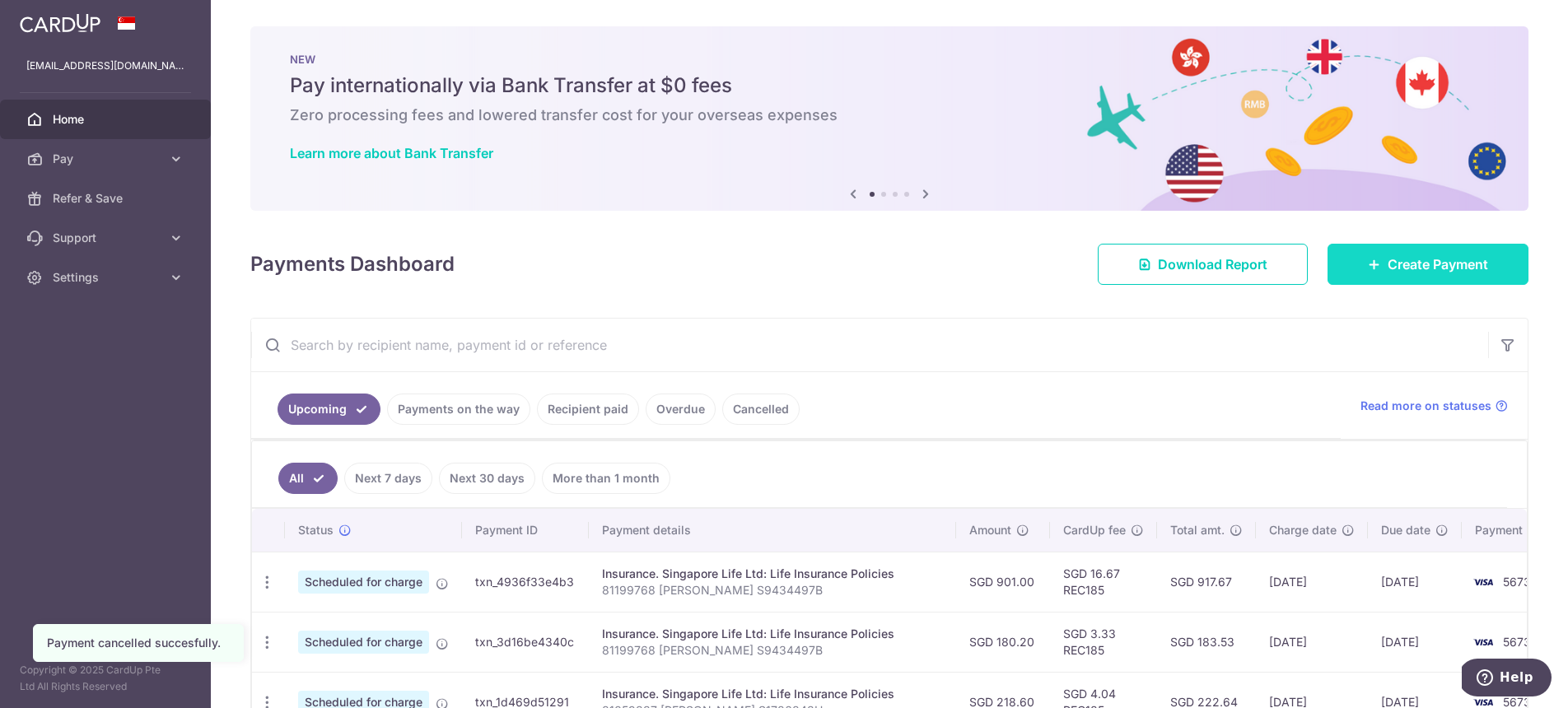
click at [1455, 256] on span "Create Payment" at bounding box center [1437, 265] width 100 height 20
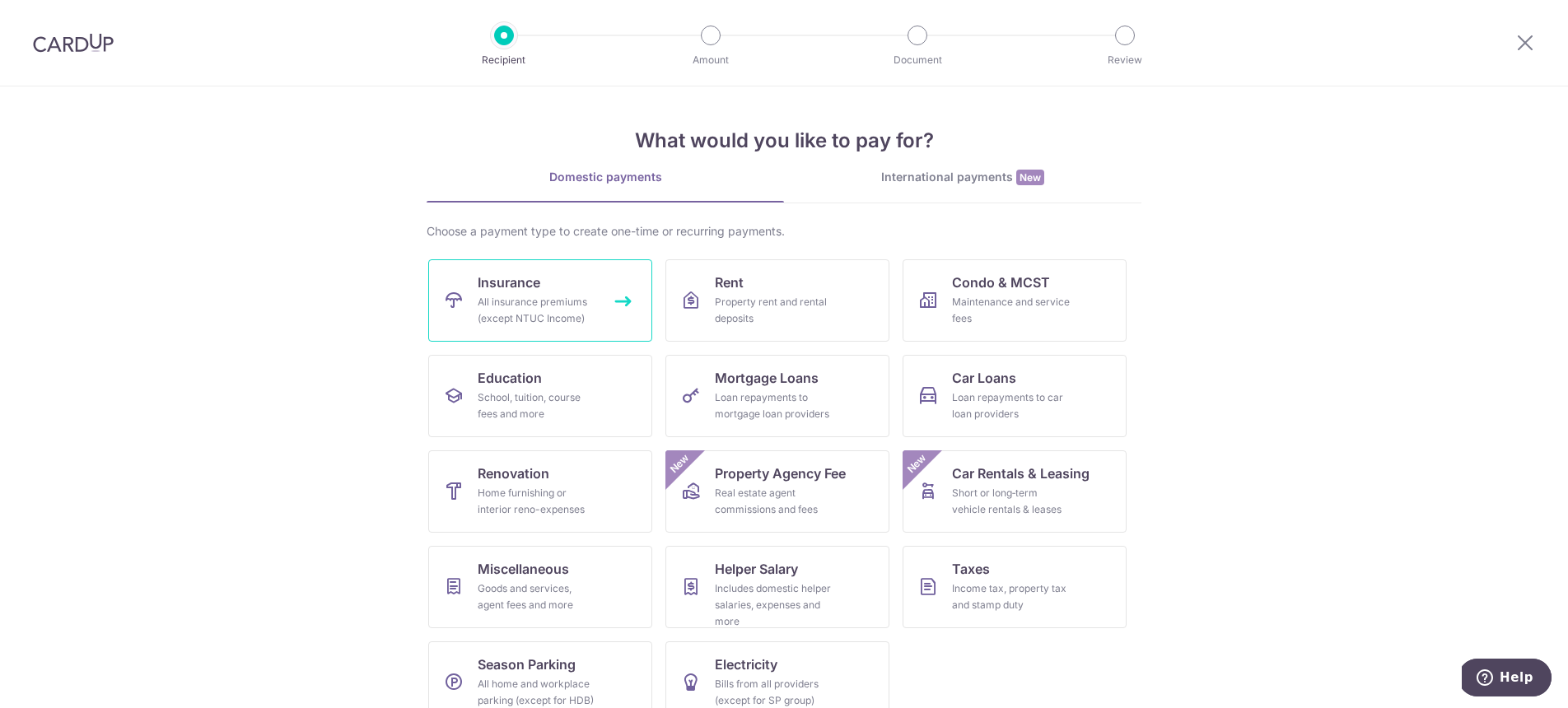
click at [532, 332] on link "Insurance All insurance premiums (except NTUC Income)" at bounding box center [541, 300] width 224 height 82
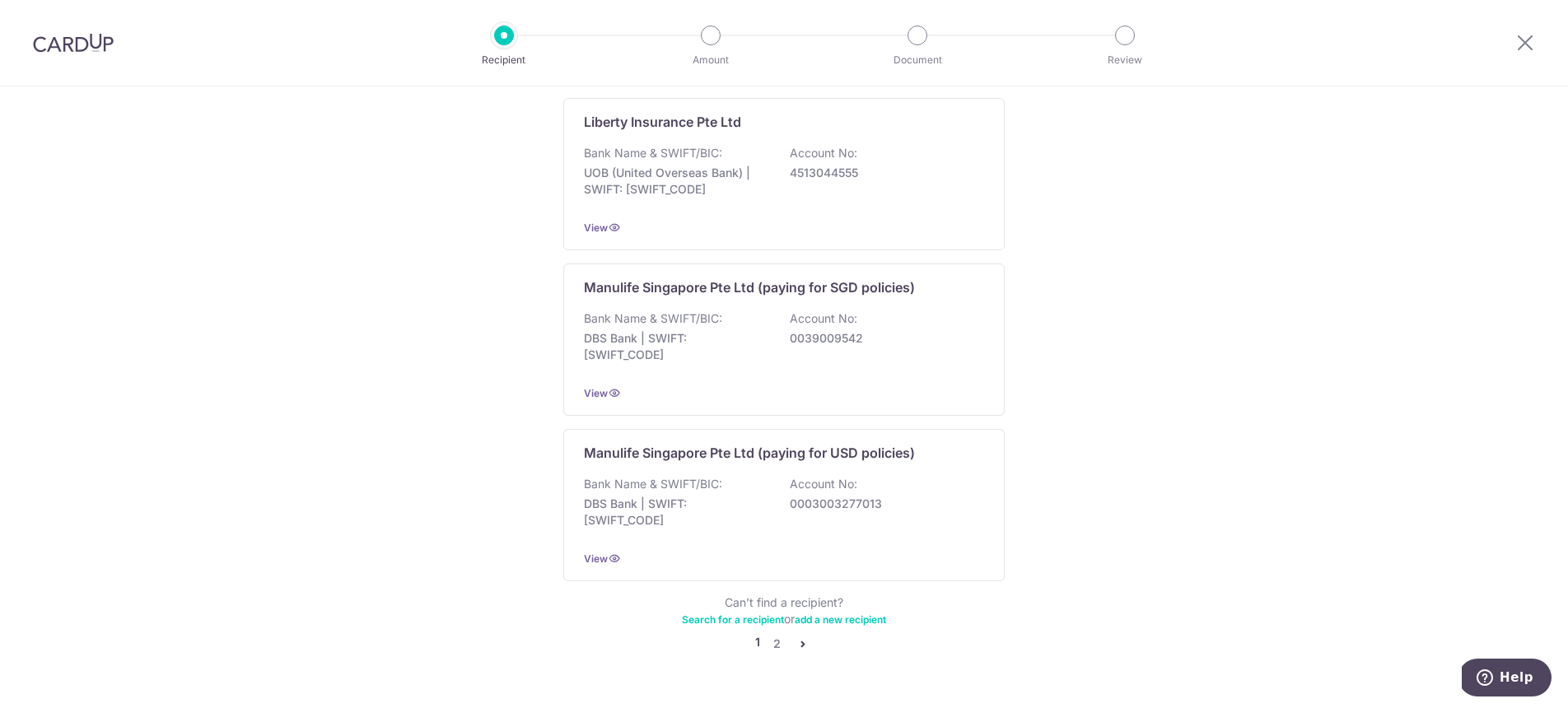
scroll to position [1541, 0]
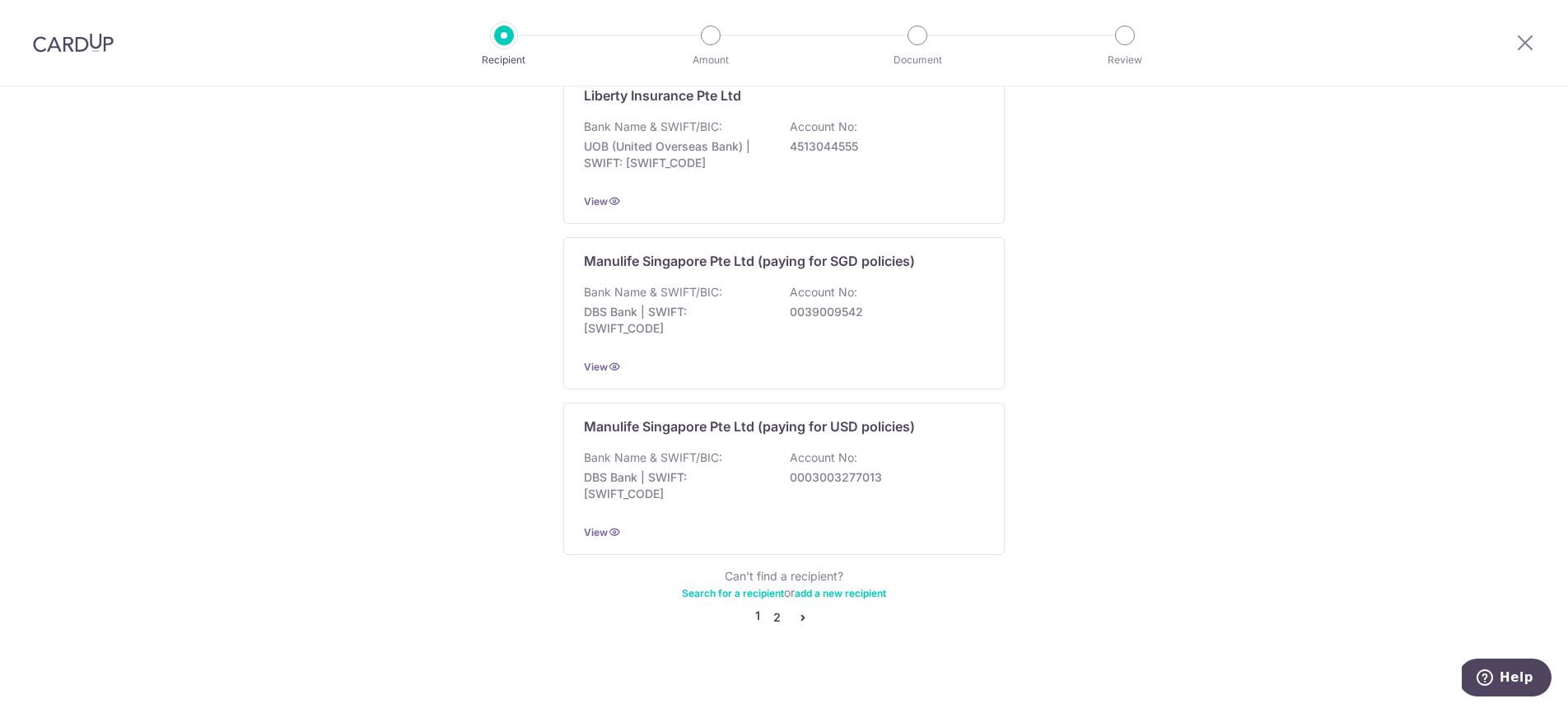
click at [774, 608] on link "2" at bounding box center [777, 618] width 20 height 20
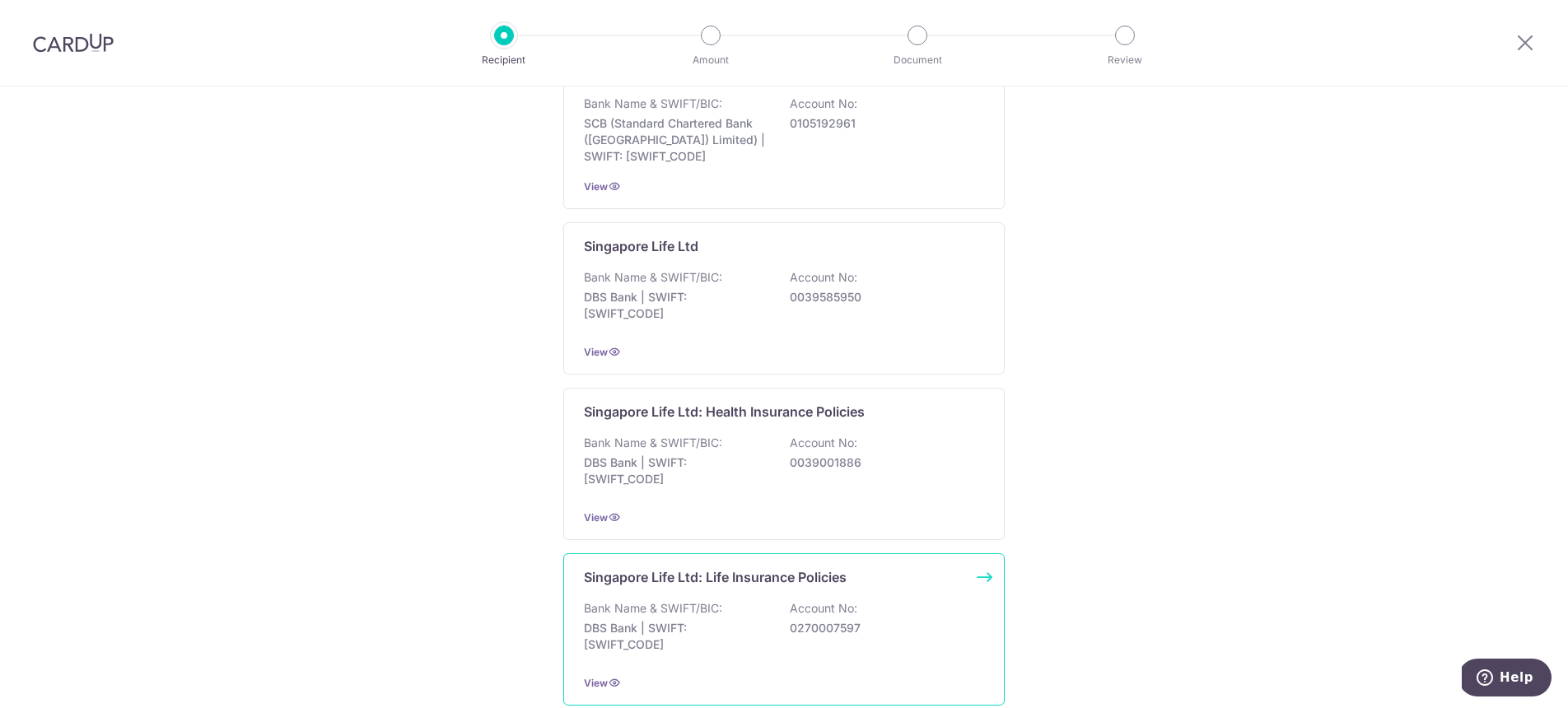
scroll to position [391, 0]
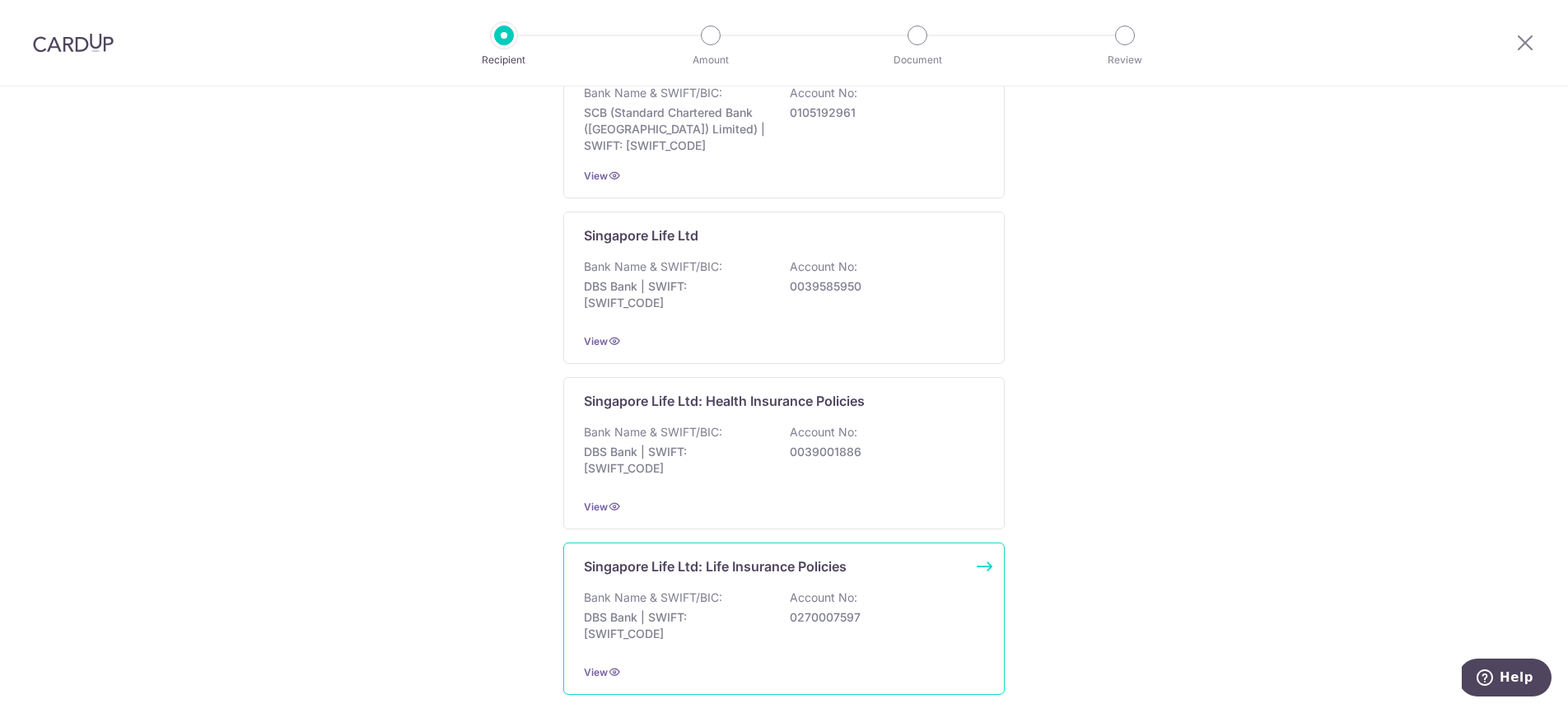
click at [830, 580] on div "Singapore Life Ltd: Life Insurance Policies Bank Name & SWIFT/BIC: DBS Bank | S…" at bounding box center [784, 619] width 441 height 153
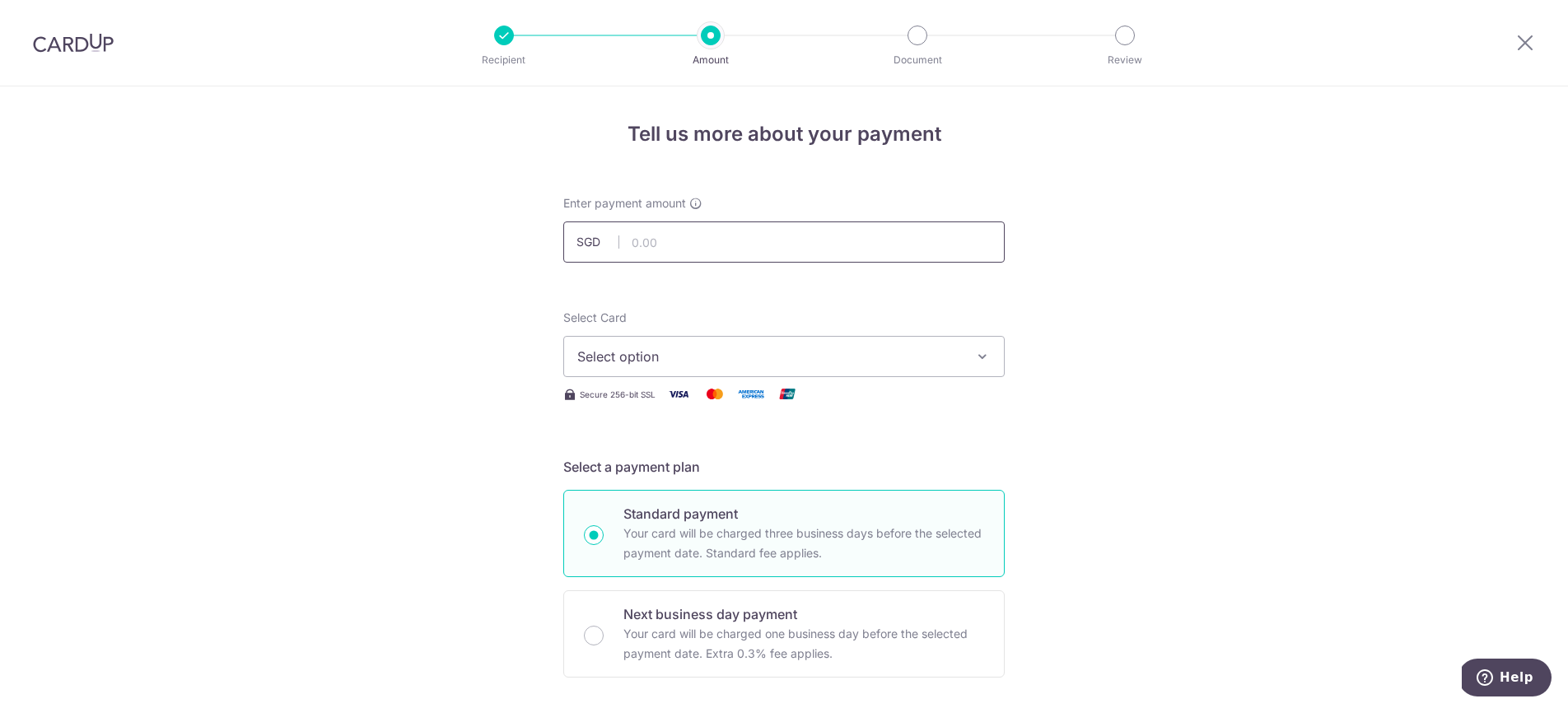
click at [789, 243] on input "text" at bounding box center [784, 242] width 441 height 42
paste input "20,544.15"
type input "20,544.15"
click at [721, 352] on span "Select option" at bounding box center [769, 357] width 384 height 20
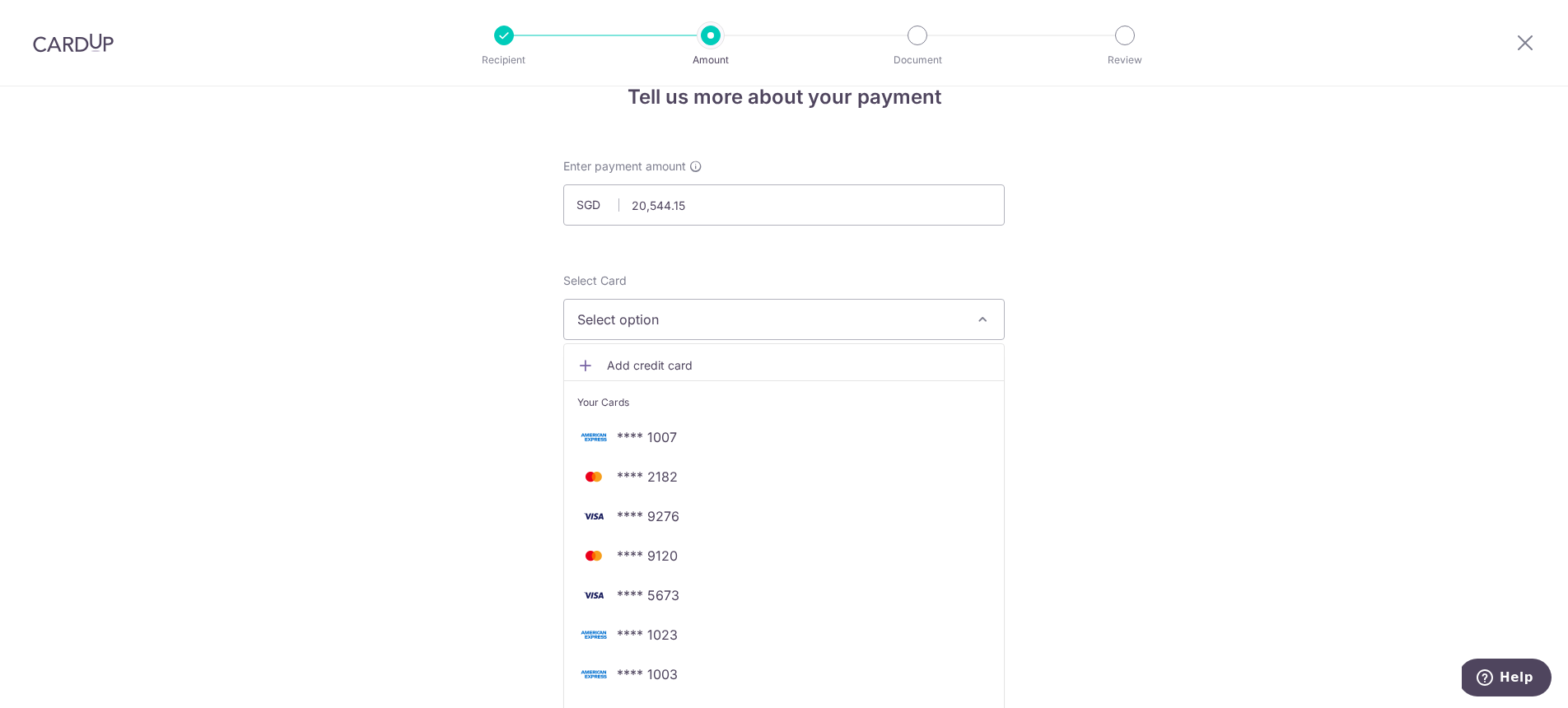
scroll to position [162, 0]
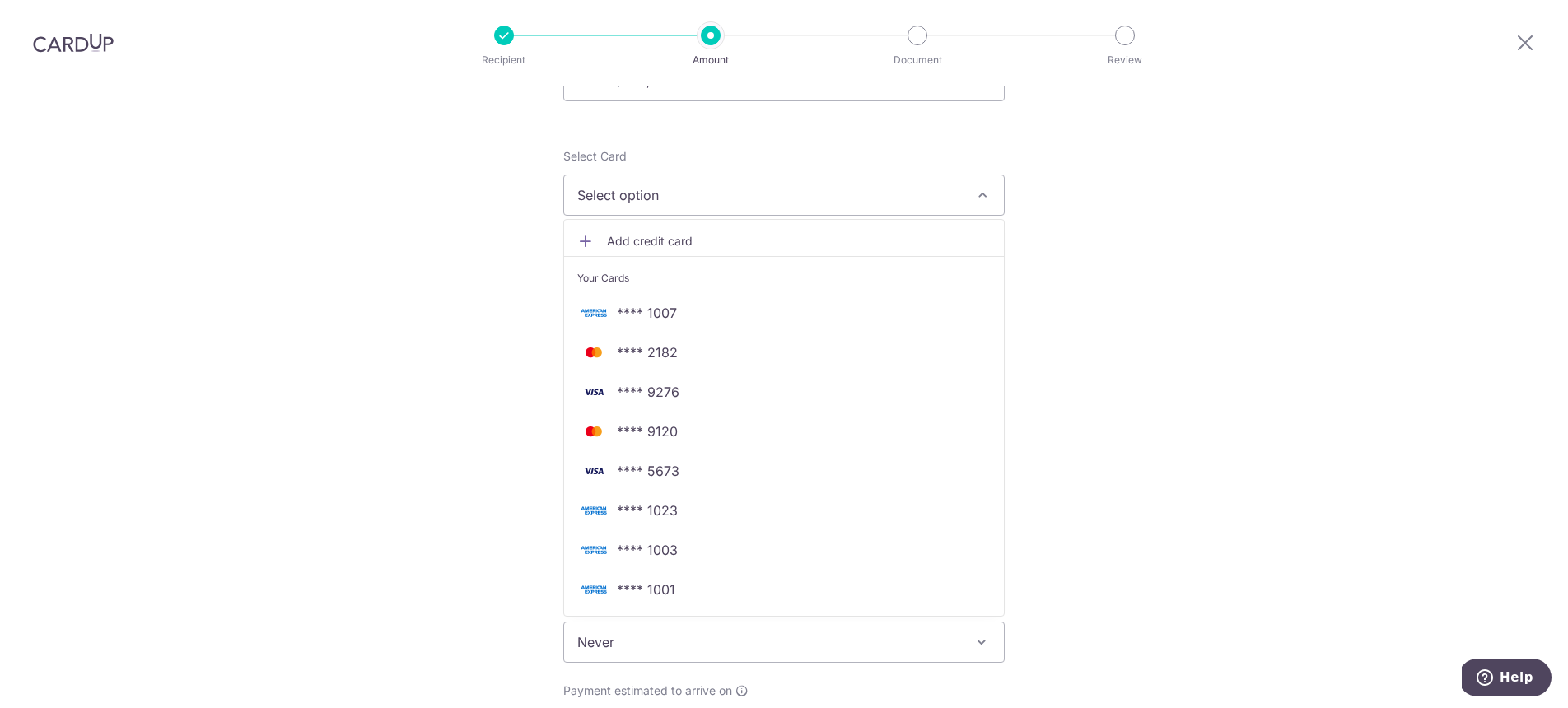
click at [445, 547] on div "Tell us more about your payment Enter payment amount SGD 20,544.15 20544.15 Sel…" at bounding box center [784, 669] width 1568 height 1489
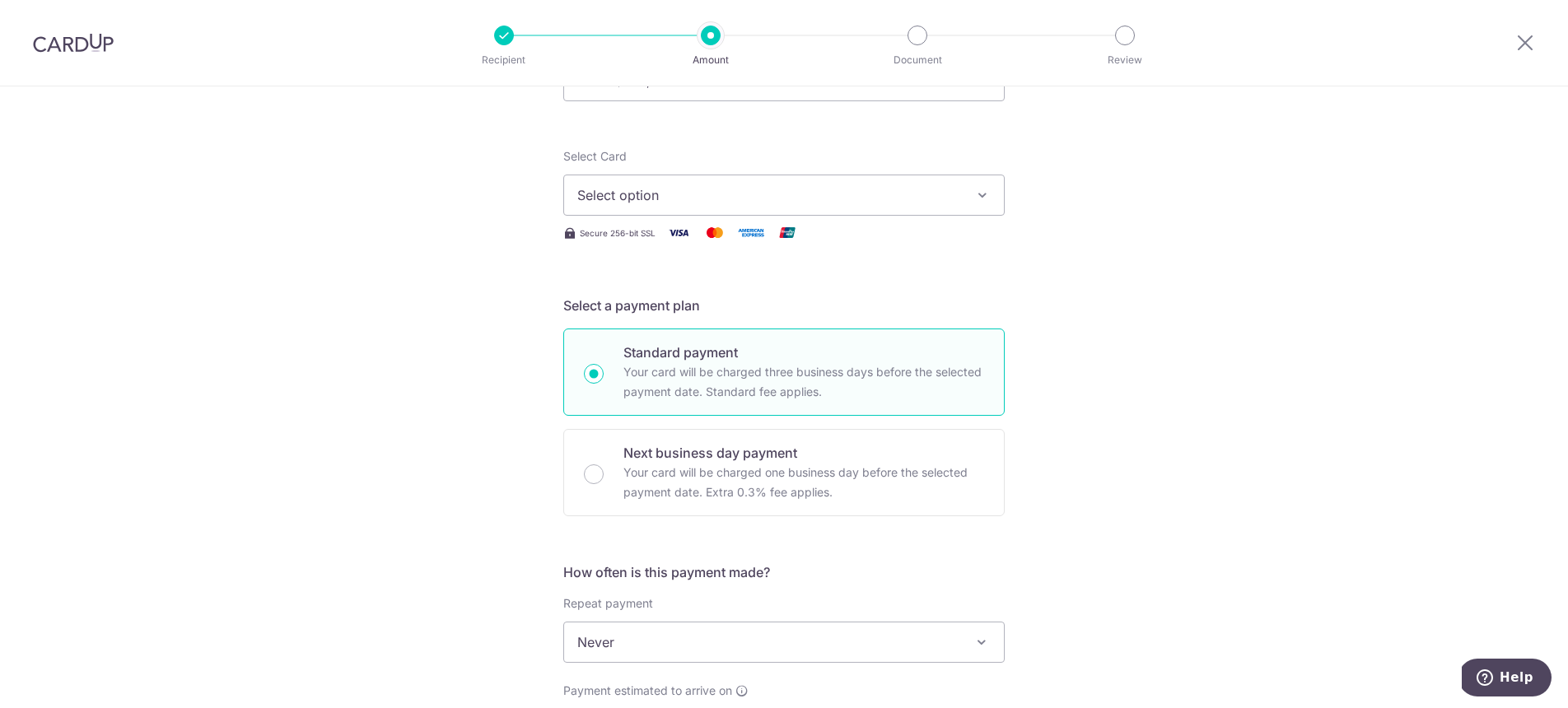
click at [807, 182] on button "Select option" at bounding box center [784, 195] width 441 height 42
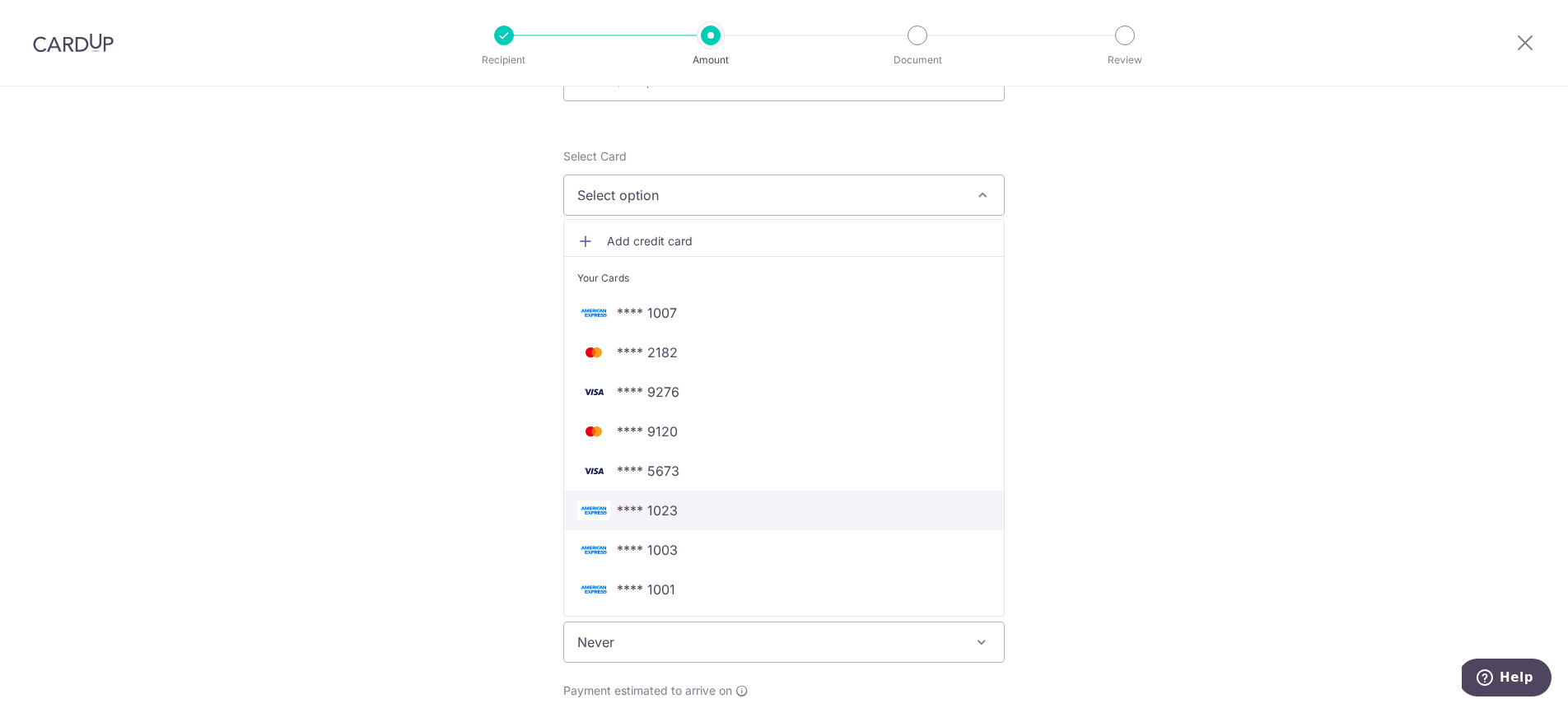
click at [719, 516] on span "**** 1023" at bounding box center [784, 511] width 414 height 20
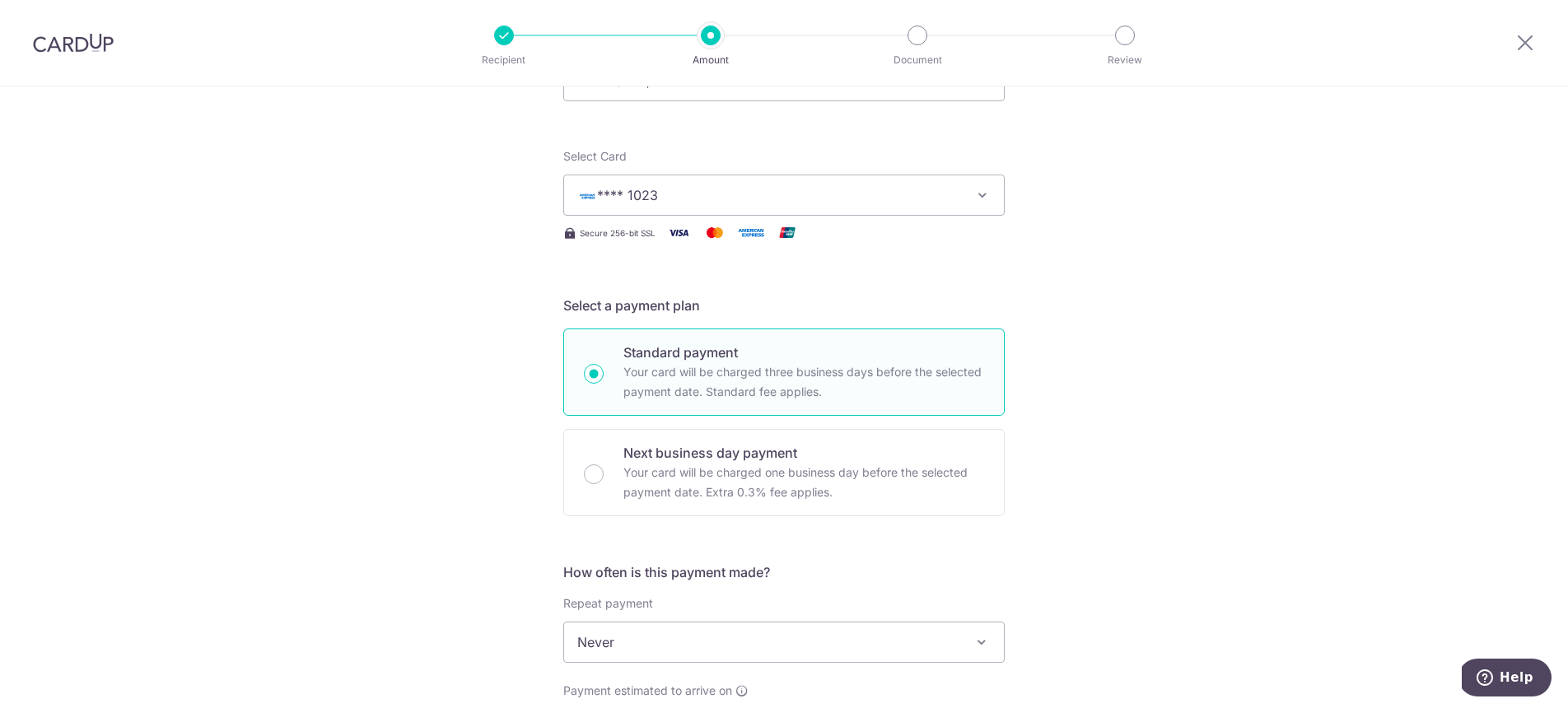
click at [409, 459] on div "Tell us more about your payment Enter payment amount SGD 20,544.15 20544.15 Sel…" at bounding box center [784, 669] width 1568 height 1489
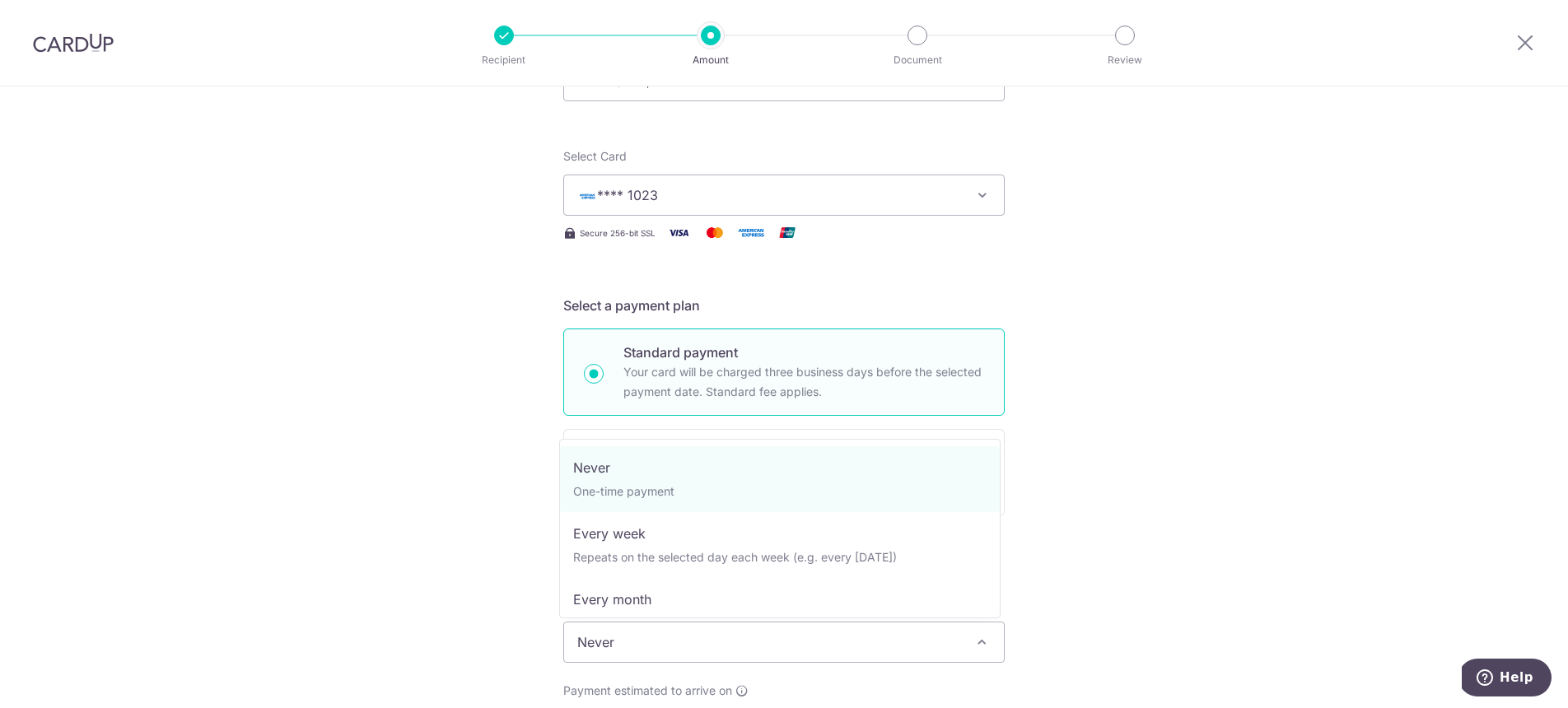
click at [708, 652] on span "Never" at bounding box center [784, 643] width 439 height 40
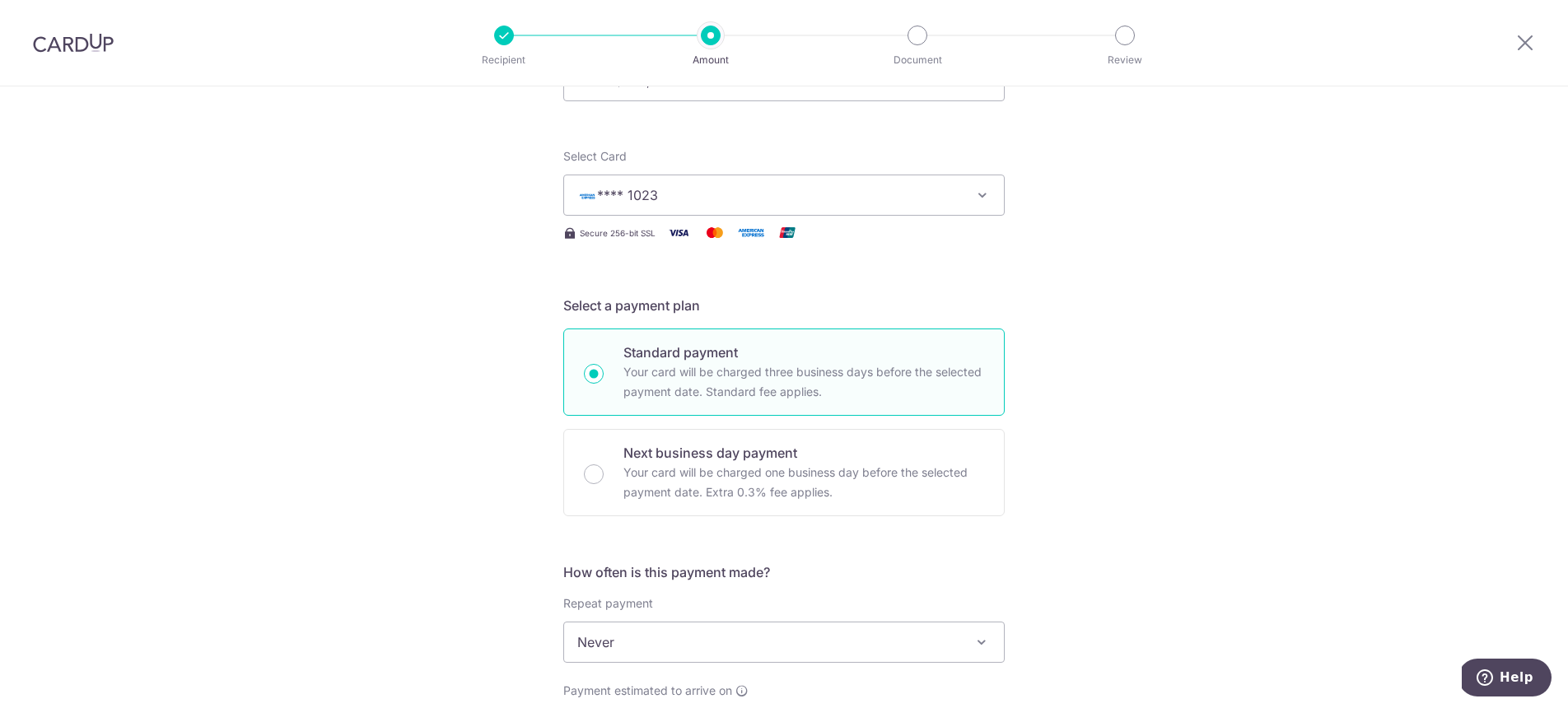
click at [420, 512] on div "Tell us more about your payment Enter payment amount SGD 20,544.15 20544.15 Sel…" at bounding box center [784, 669] width 1568 height 1489
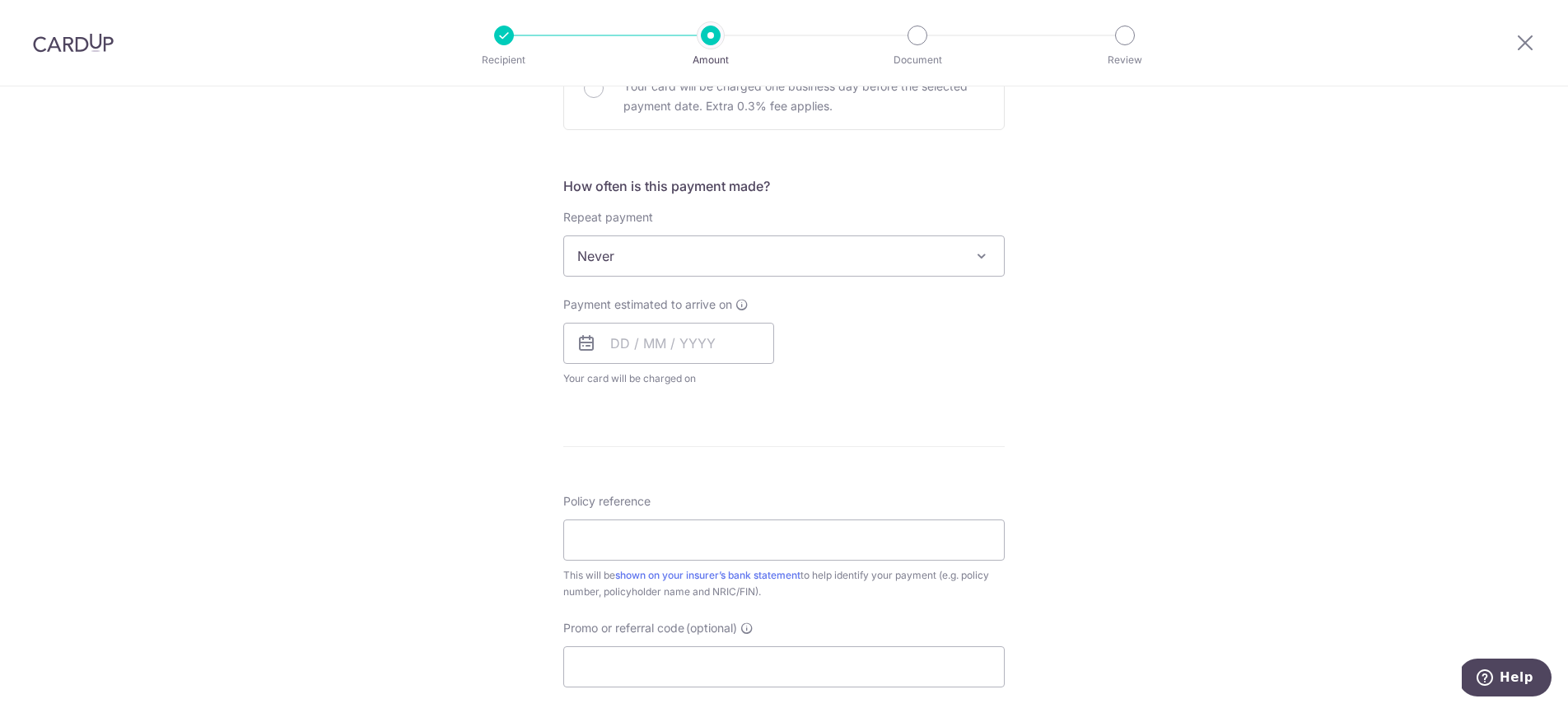
scroll to position [662, 0]
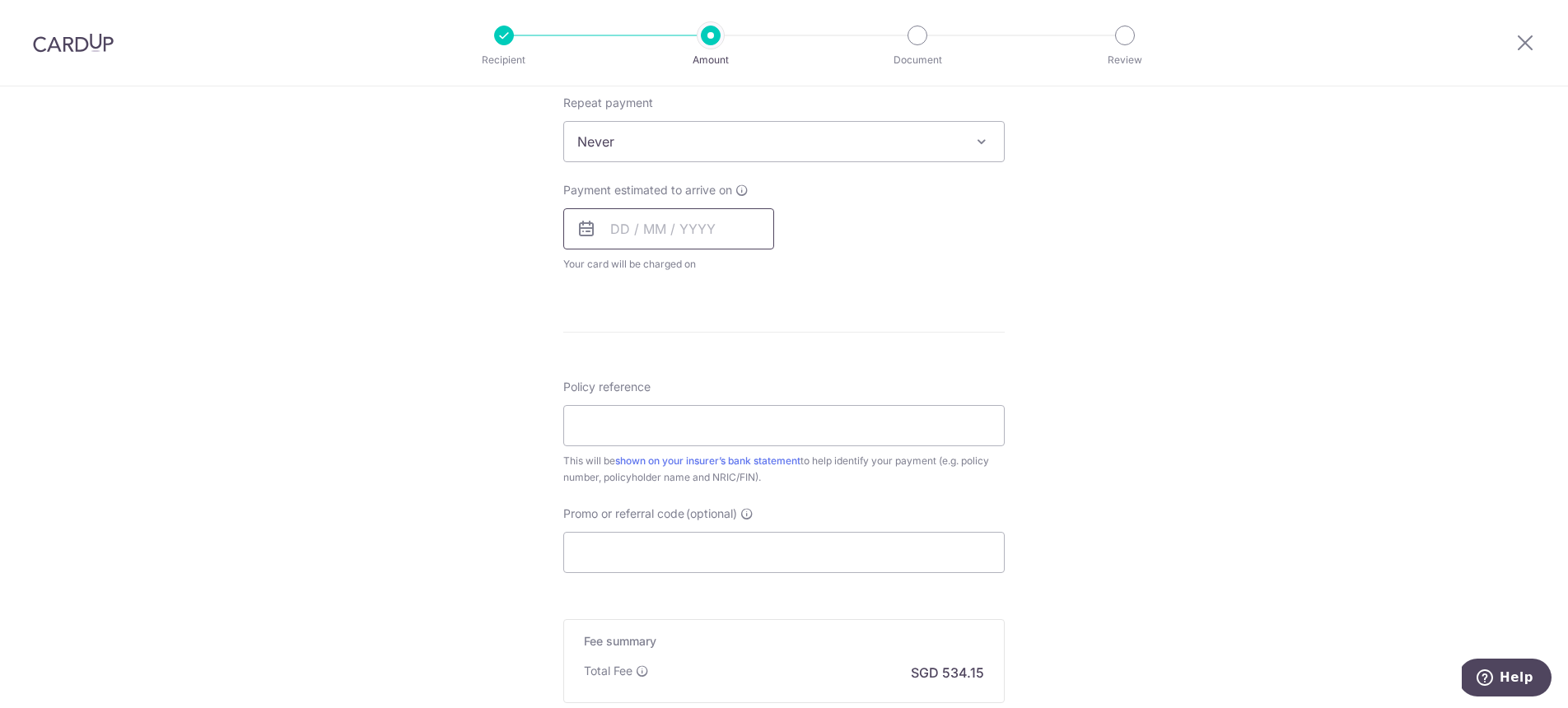
click at [744, 236] on input "text" at bounding box center [668, 229] width 211 height 42
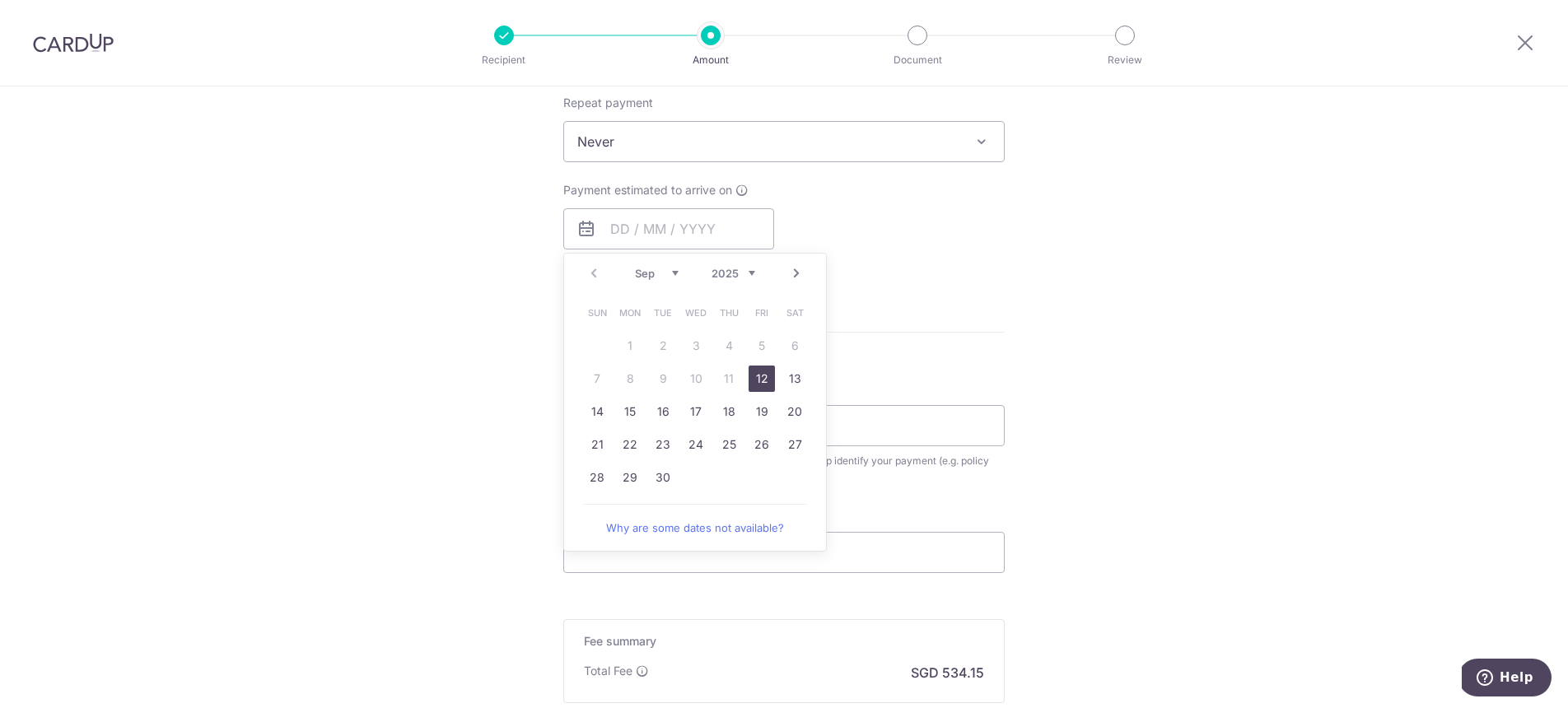
click at [492, 317] on div "Tell us more about your payment Enter payment amount SGD 20,544.15 20544.15 Sel…" at bounding box center [784, 170] width 1568 height 1489
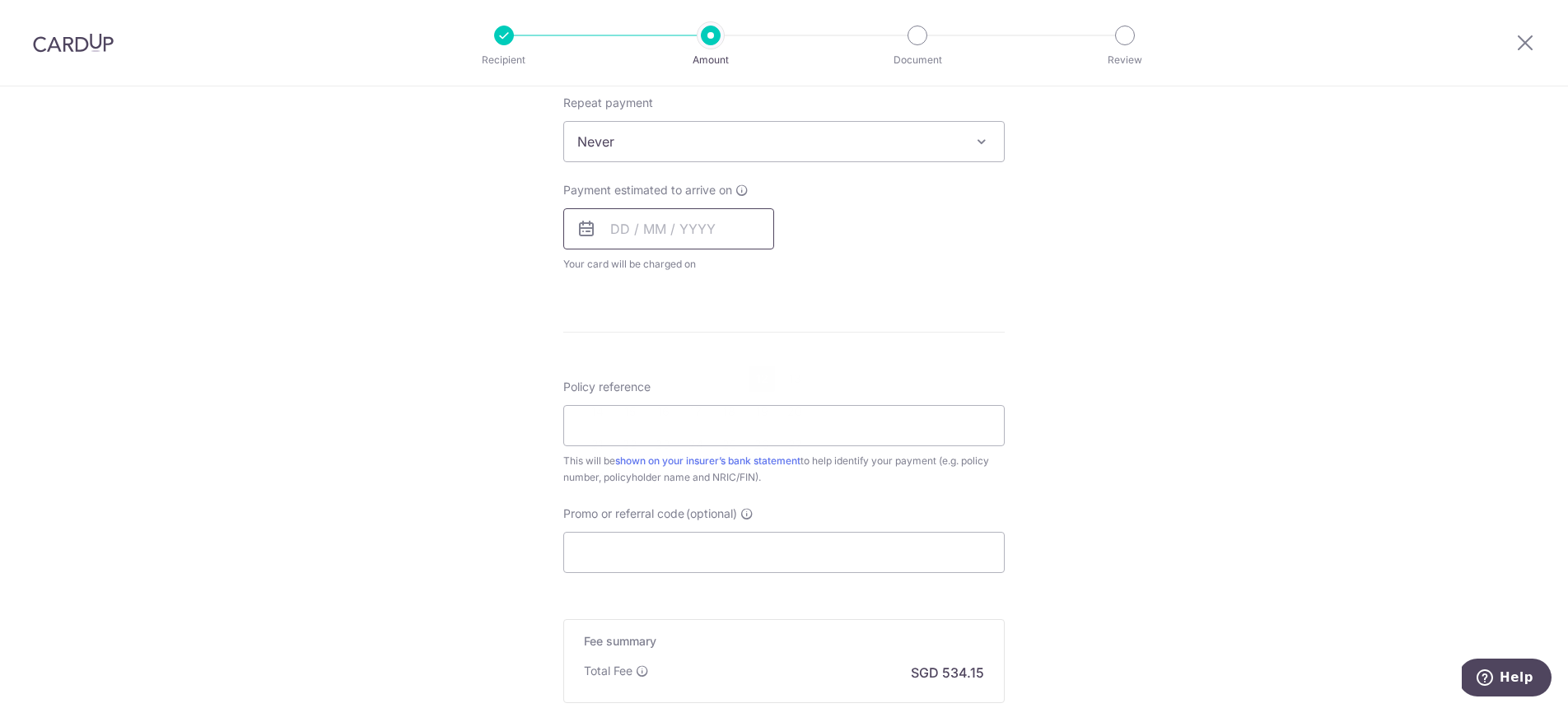
click at [588, 240] on input "text" at bounding box center [668, 229] width 211 height 42
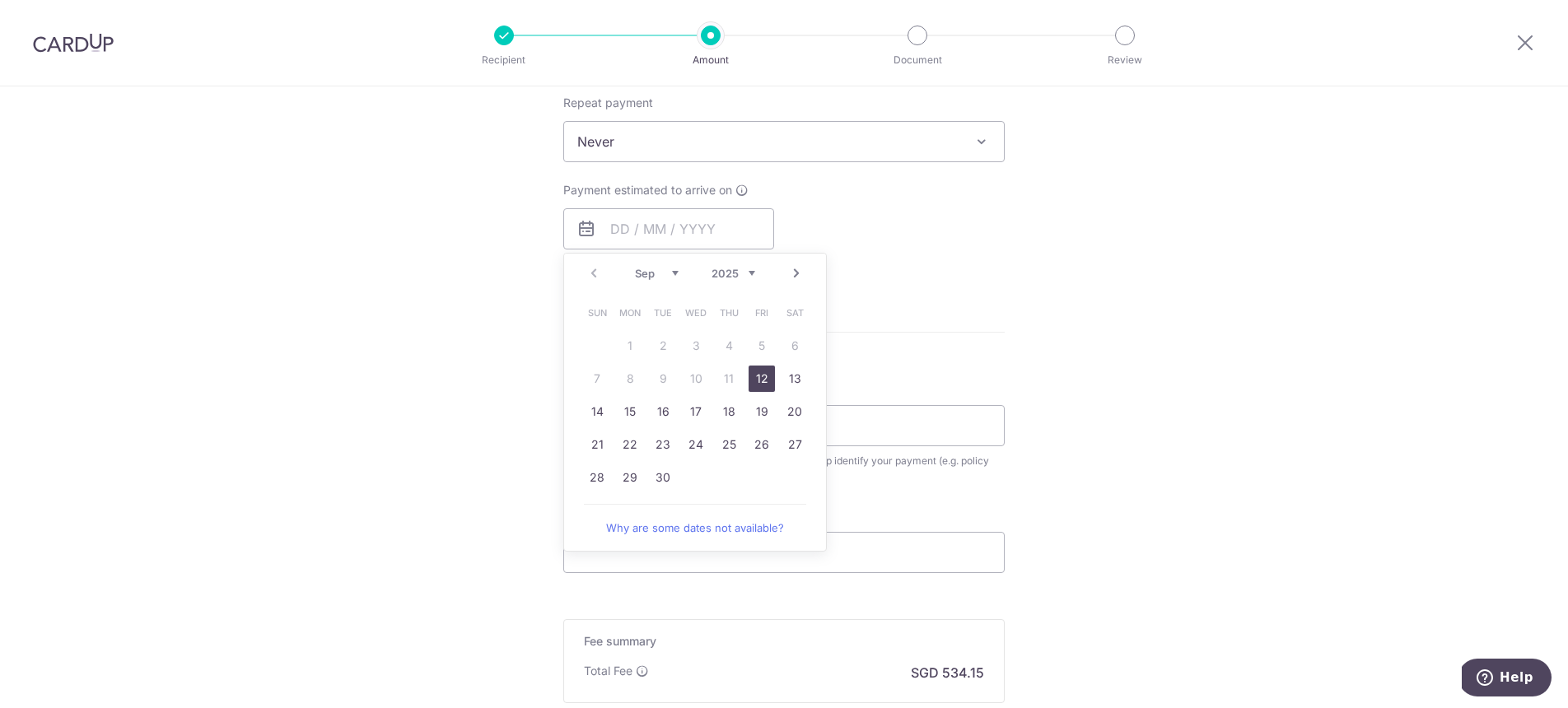
click at [750, 373] on link "12" at bounding box center [762, 379] width 27 height 27
type input "12/09/2025"
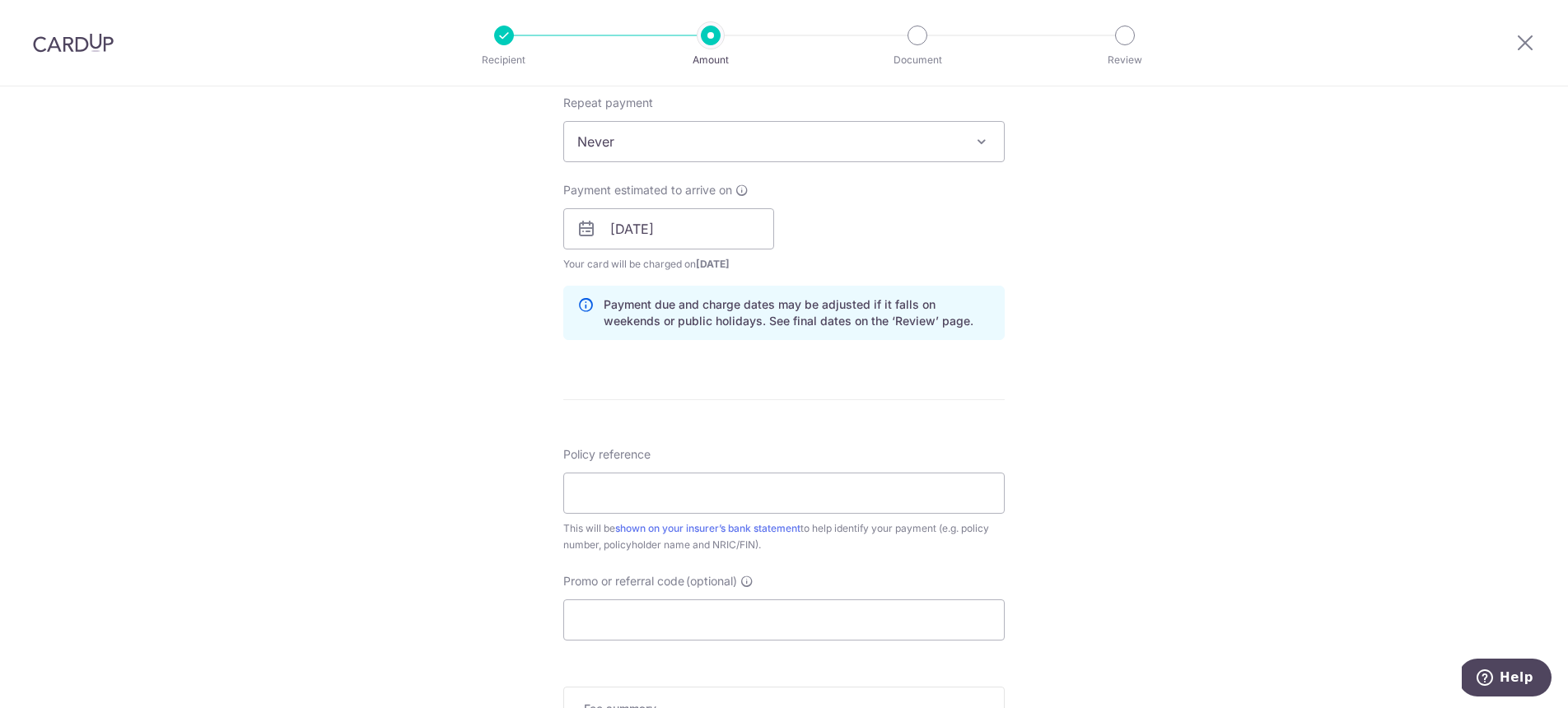
click at [481, 449] on div "Tell us more about your payment Enter payment amount SGD 20,544.15 20544.15 Sel…" at bounding box center [784, 203] width 1568 height 1557
click at [663, 483] on input "Policy reference" at bounding box center [784, 494] width 441 height 42
paste input "20,544.15"
type input "20,544.15"
paste input "82745834"
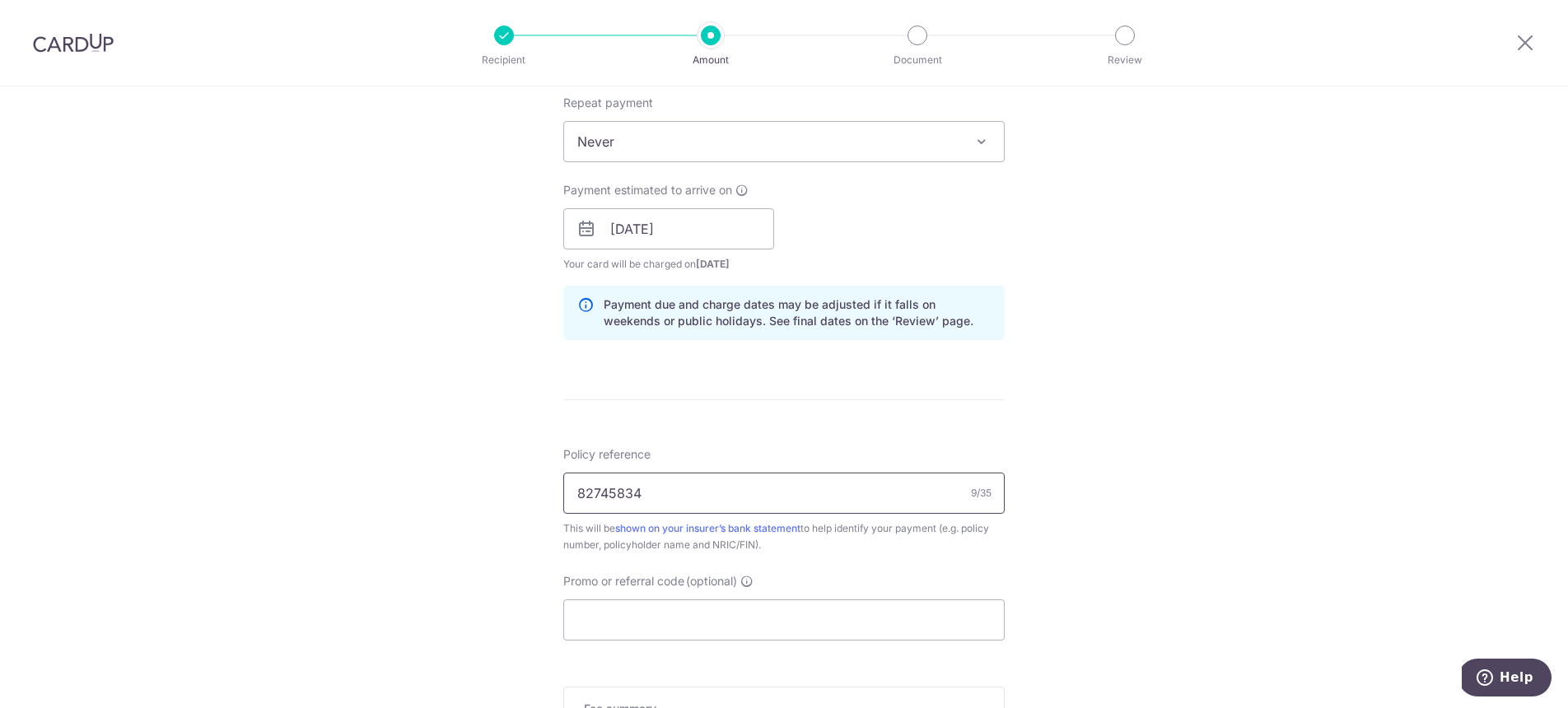
paste input "LOW SIEW HWA"
paste input "S1279424Z"
type input "82745834 LOW SIEW HWA S1279424Z"
click at [700, 606] on input "Promo or referral code (optional)" at bounding box center [784, 621] width 441 height 42
paste input "25AMEX21"
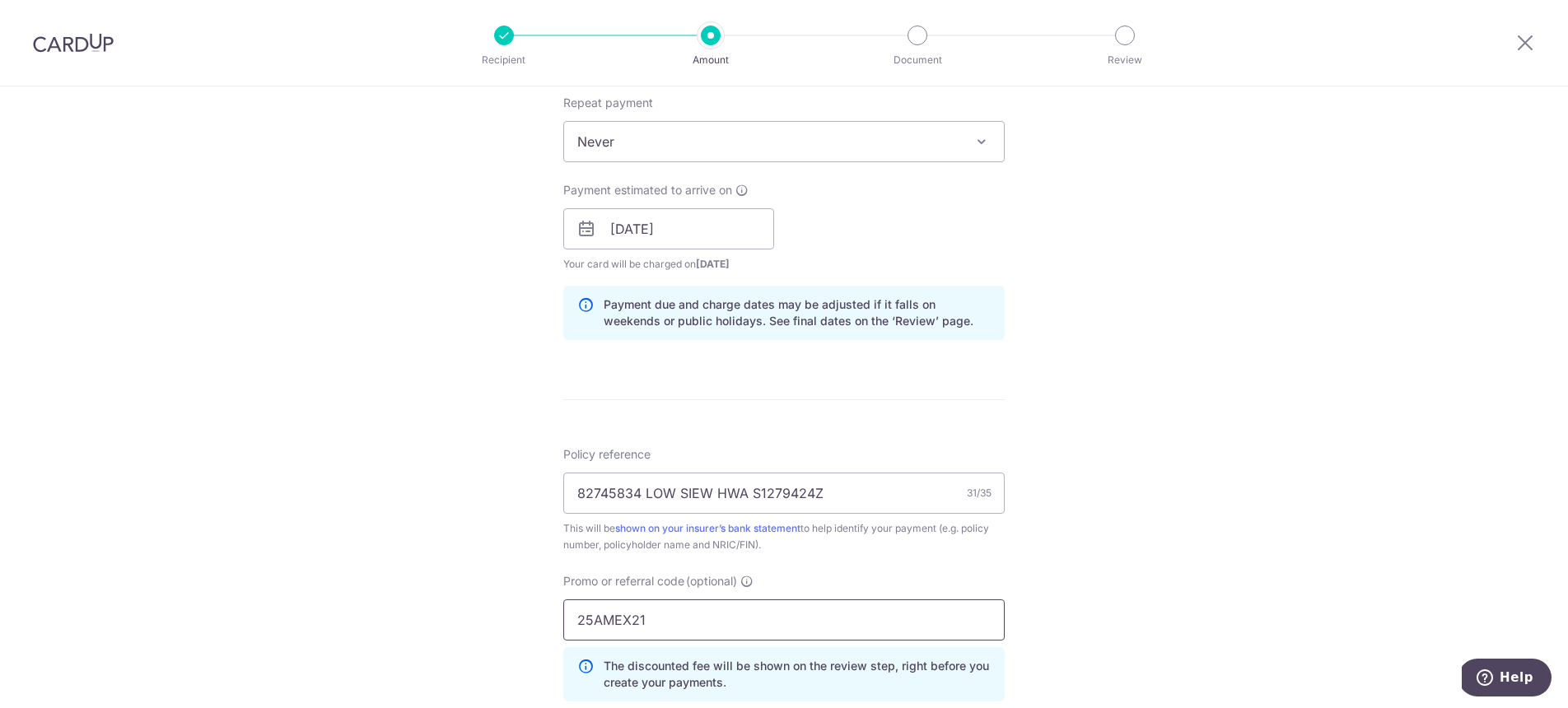
type input "25AMEX21"
click at [271, 295] on div "Tell us more about your payment Enter payment amount SGD 20,544.15 20544.15 Sel…" at bounding box center [784, 240] width 1568 height 1631
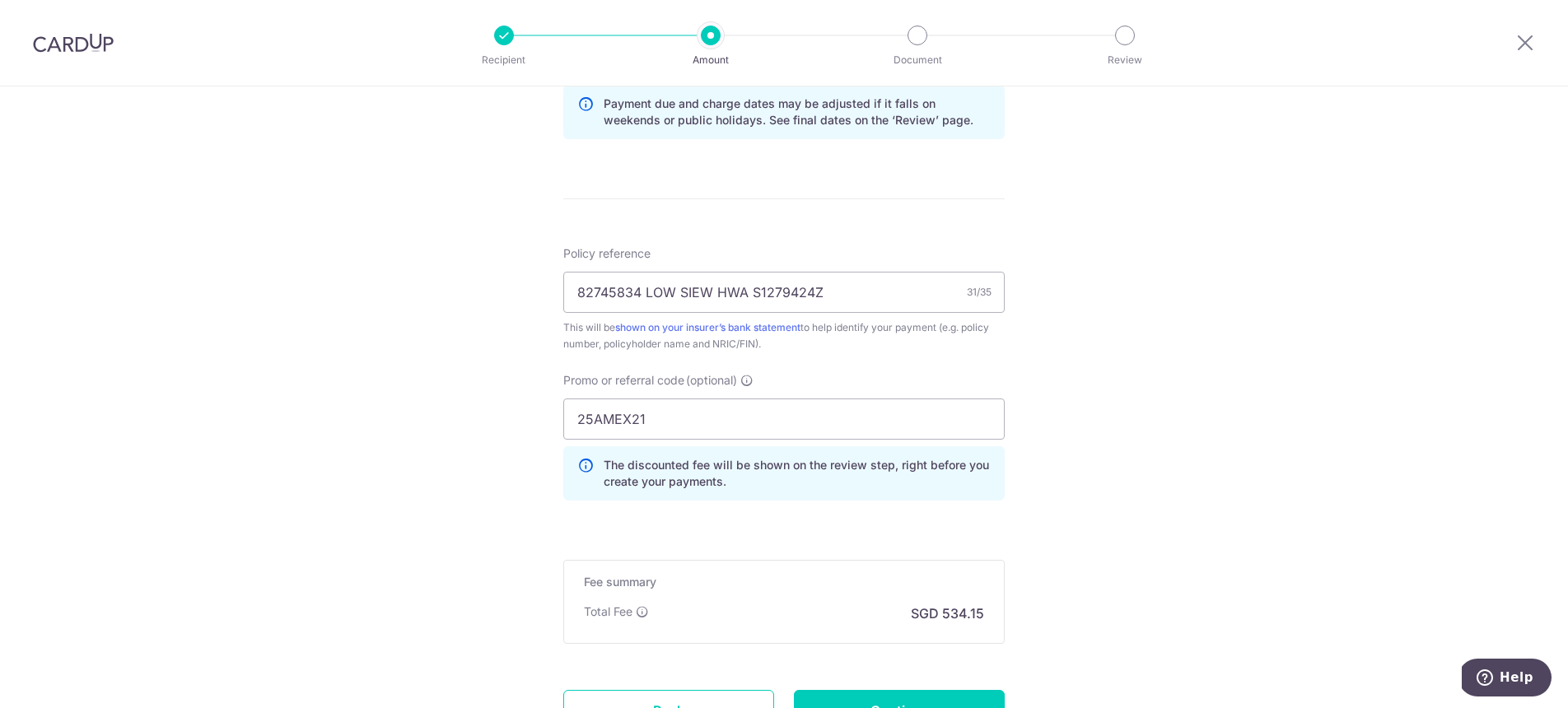
scroll to position [950, 0]
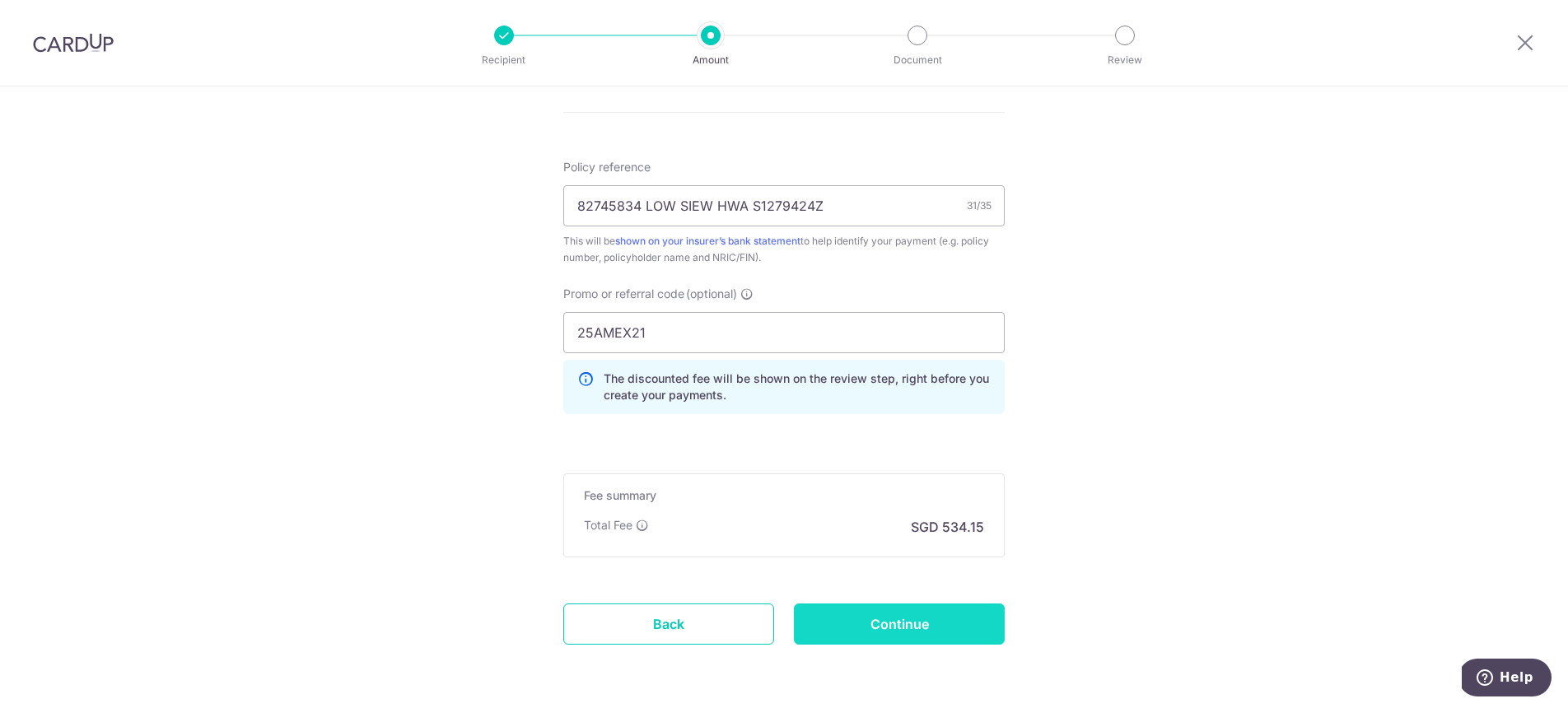
click at [834, 639] on input "Continue" at bounding box center [900, 625] width 211 height 42
type input "Create Schedule"
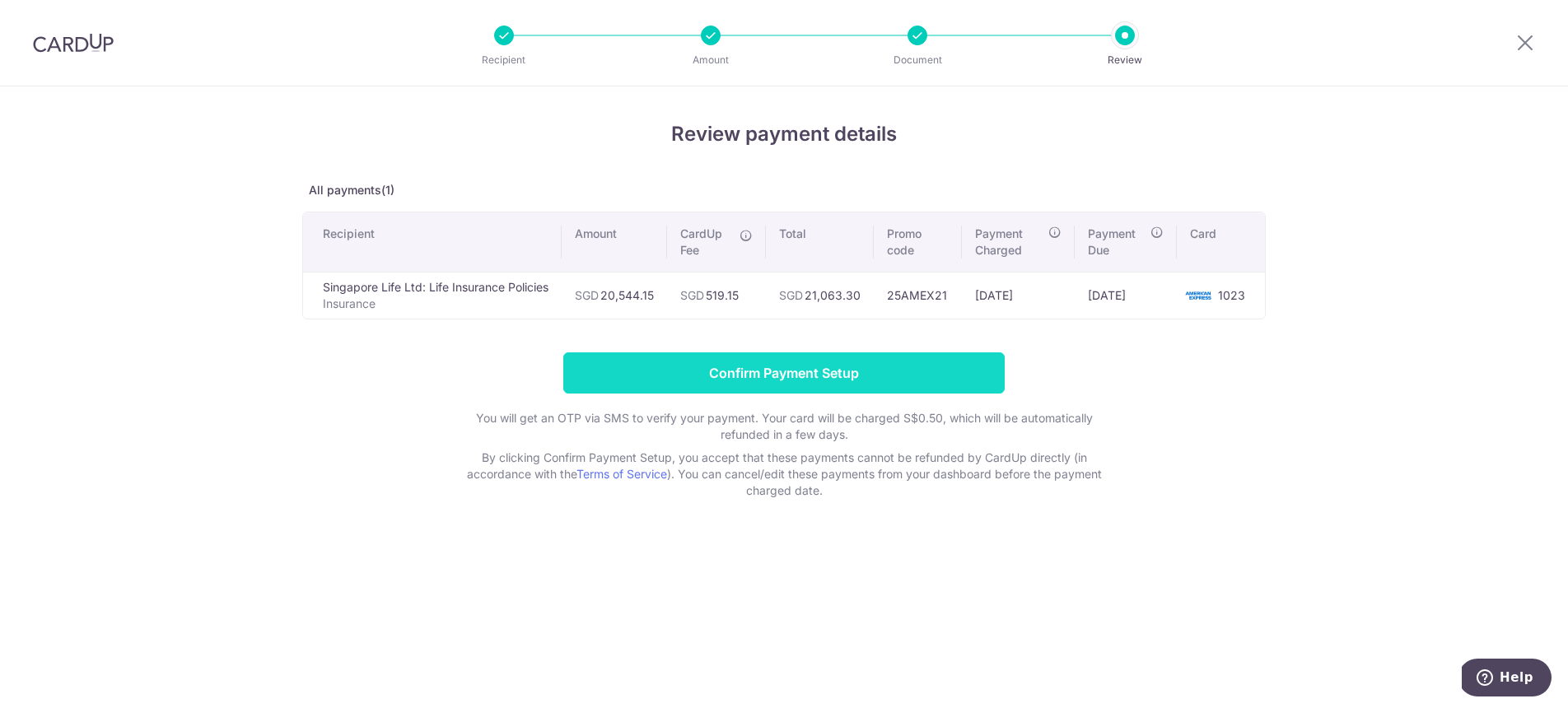
click at [684, 373] on input "Confirm Payment Setup" at bounding box center [784, 373] width 441 height 42
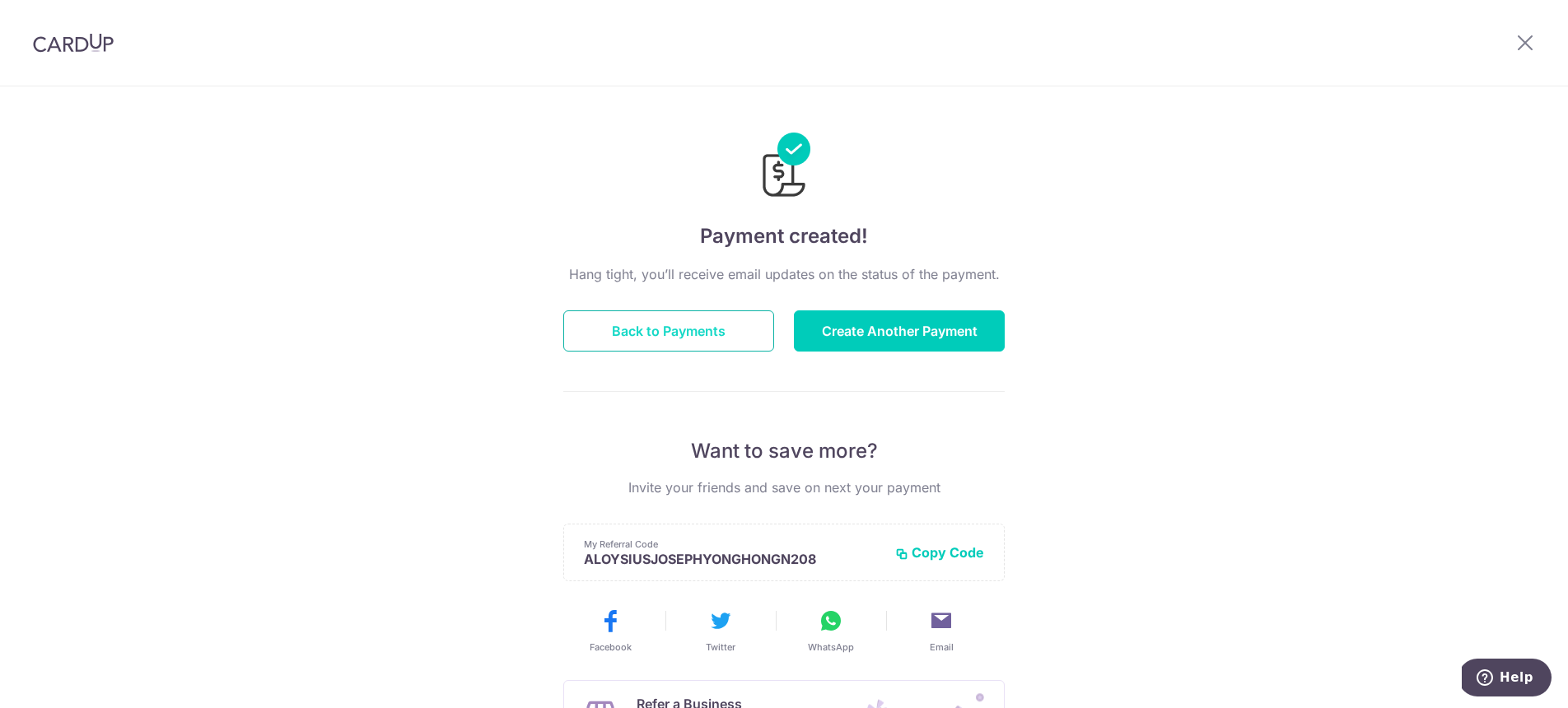
click at [740, 316] on button "Back to Payments" at bounding box center [668, 331] width 211 height 42
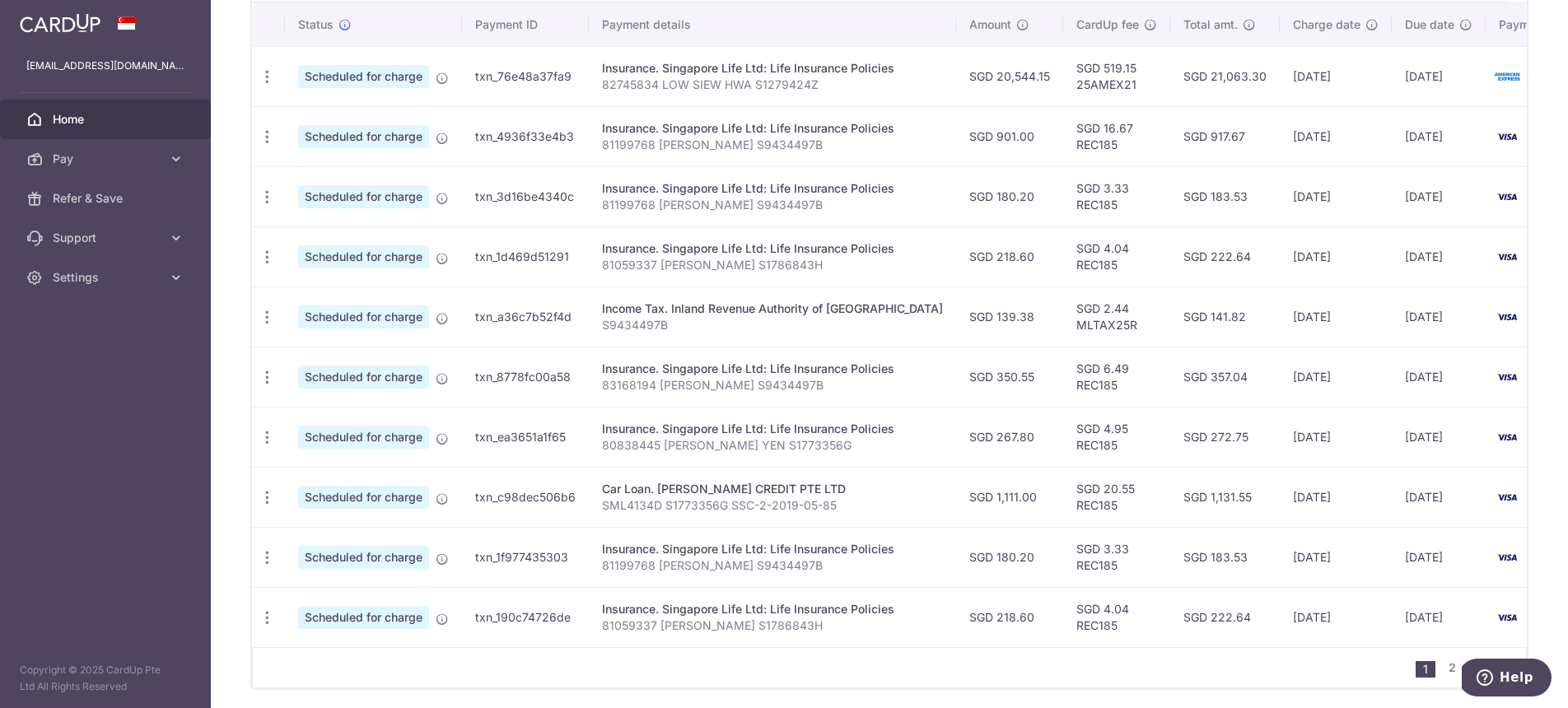
scroll to position [536, 0]
